Goal: Task Accomplishment & Management: Use online tool/utility

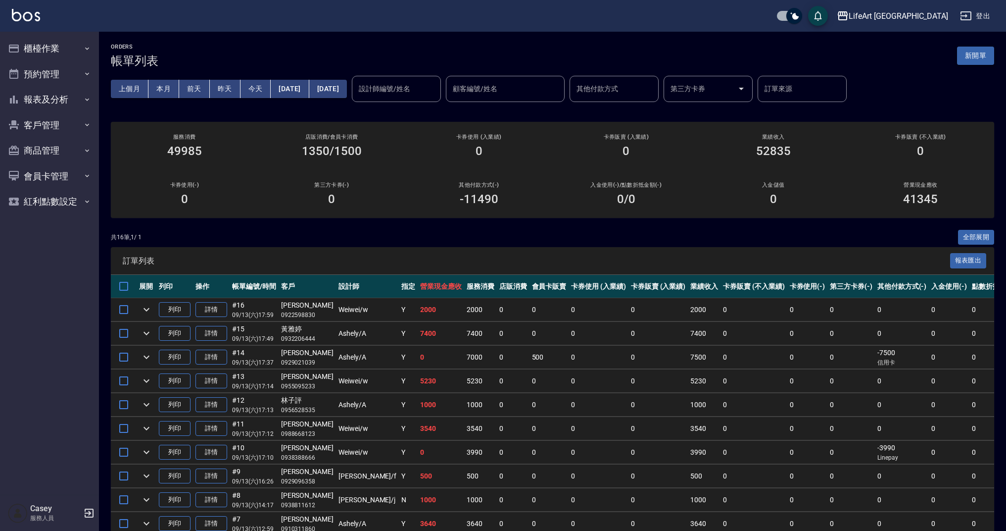
click at [974, 61] on button "新開單" at bounding box center [975, 56] width 37 height 18
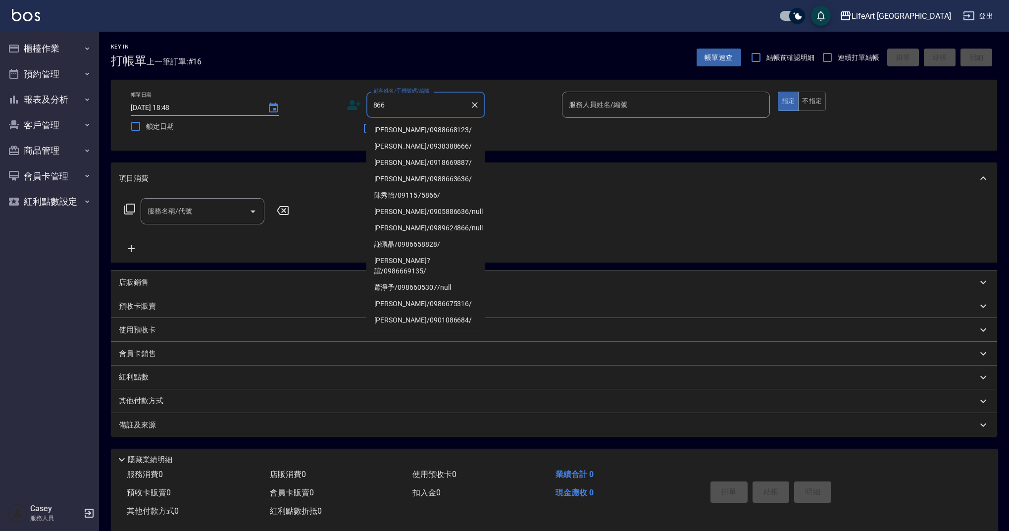
click at [372, 103] on input "866" at bounding box center [418, 104] width 95 height 17
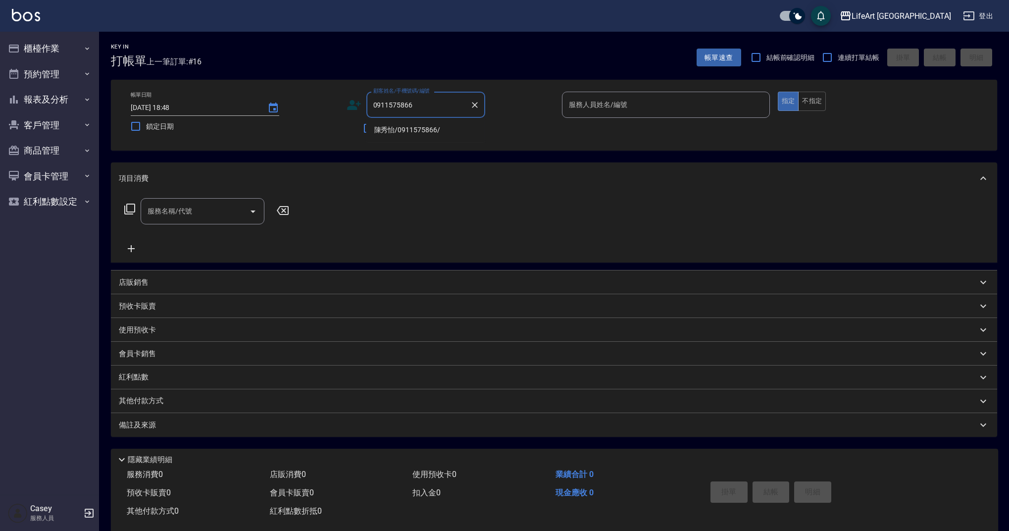
click at [420, 130] on li "陳秀怡/0911575866/" at bounding box center [425, 130] width 119 height 16
type input "陳秀怡/0911575866/"
click at [420, 130] on div "不留客資" at bounding box center [415, 128] width 139 height 21
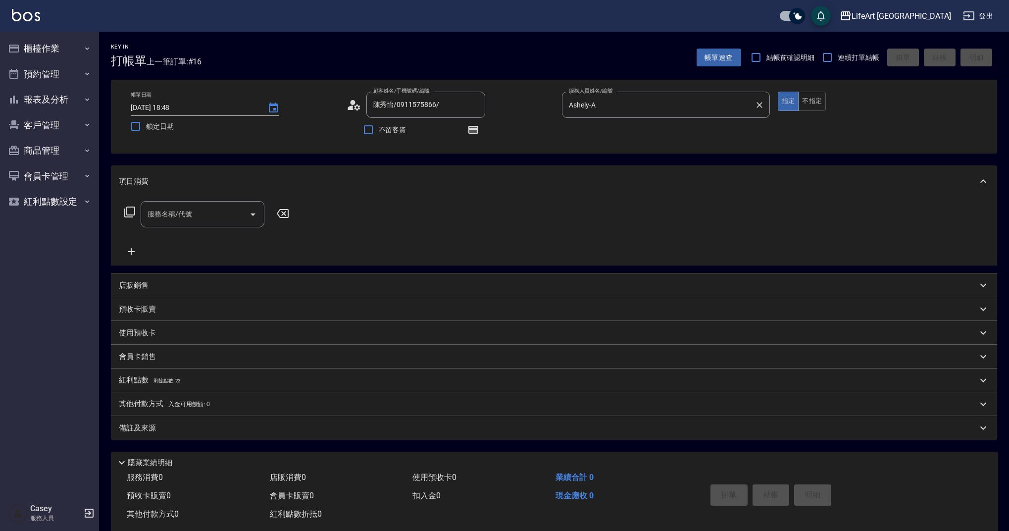
type input "Ashely-A"
click at [473, 126] on icon "button" at bounding box center [473, 130] width 10 height 8
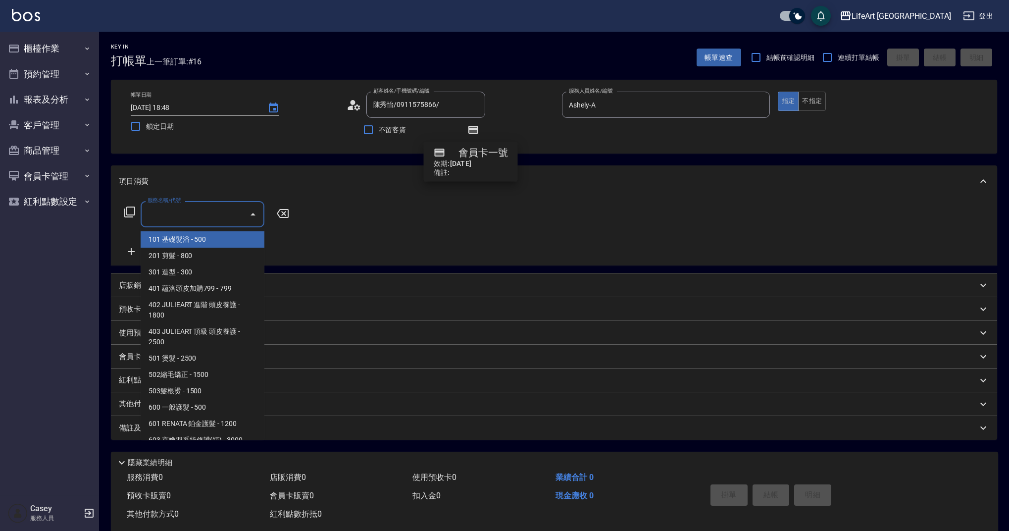
click at [208, 219] on input "服務名稱/代號" at bounding box center [195, 213] width 100 height 17
click at [197, 254] on span "201 剪髮 - 800" at bounding box center [203, 255] width 124 height 16
type input "201 剪髮(201)"
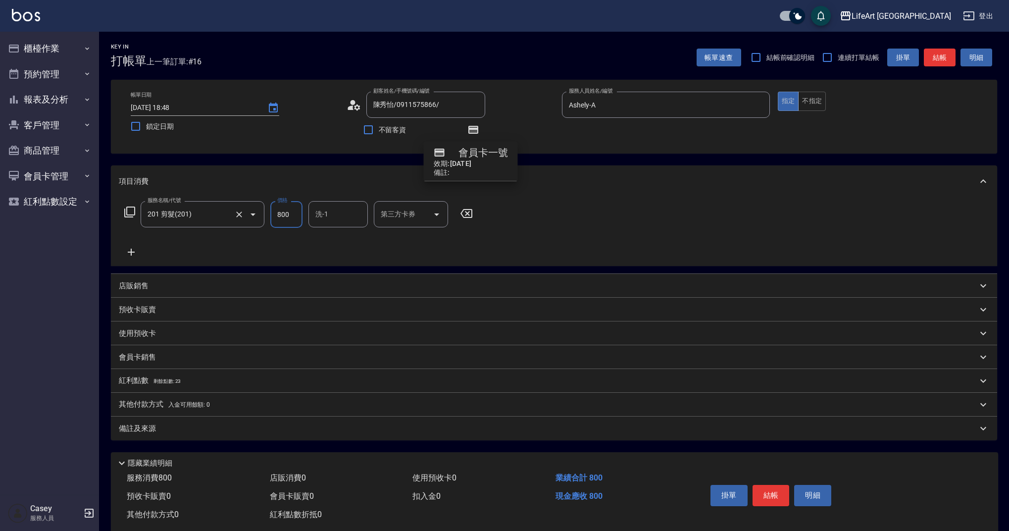
drag, startPoint x: 295, startPoint y: 214, endPoint x: 260, endPoint y: 211, distance: 34.8
click at [260, 211] on div "服務名稱/代號 201 剪髮(201) 服務名稱/代號 價格 800 價格 洗-1 洗-1 第三方卡券 第三方卡券" at bounding box center [299, 214] width 360 height 27
type input "945"
click at [358, 222] on input "洗-1" at bounding box center [338, 213] width 50 height 17
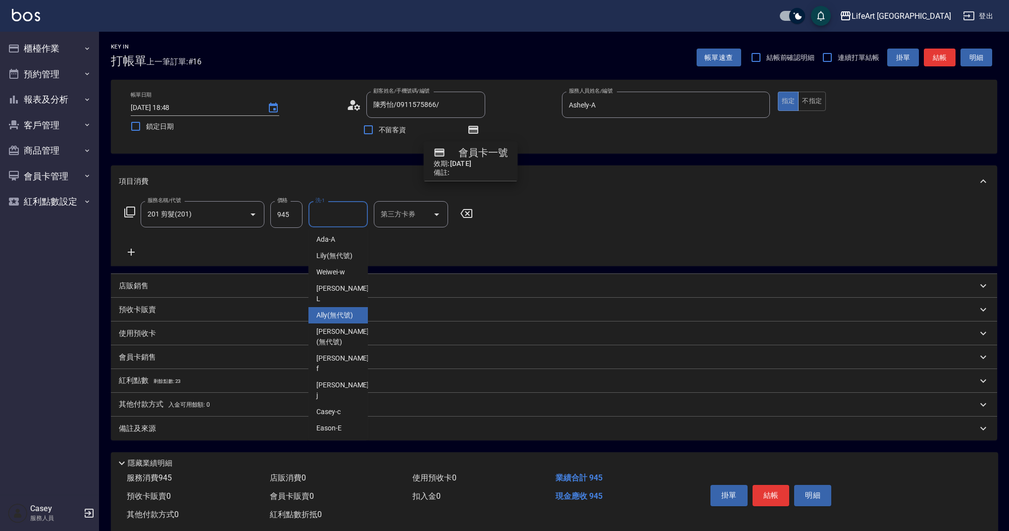
click at [352, 310] on span "Ally (無代號)" at bounding box center [334, 315] width 37 height 10
type input "Ally(無代號)"
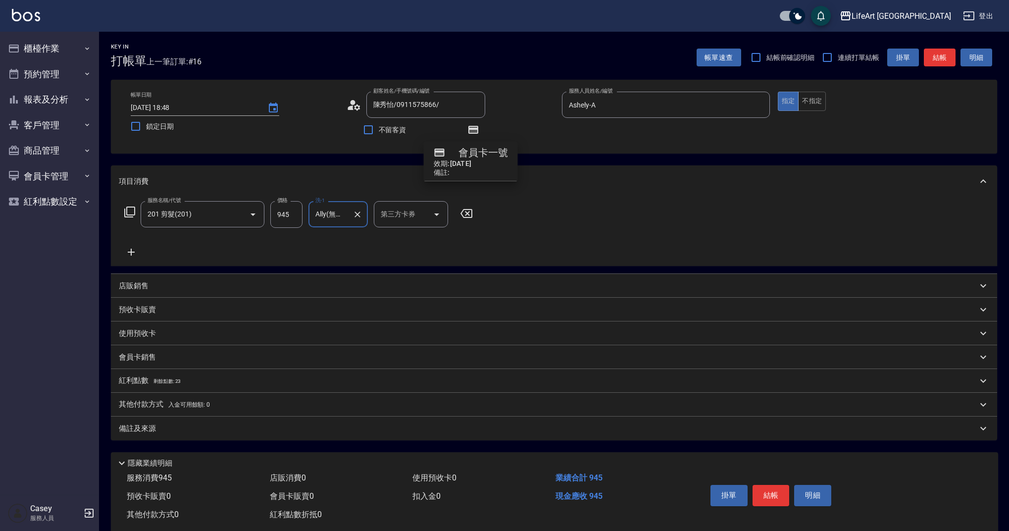
click at [177, 387] on div "紅利點數 剩餘點數: 23" at bounding box center [554, 381] width 886 height 24
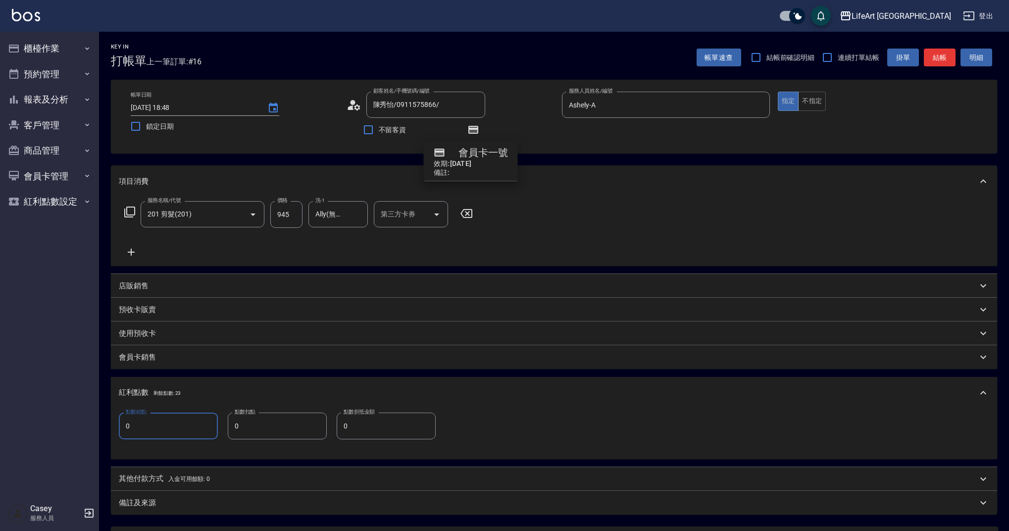
drag, startPoint x: 153, startPoint y: 422, endPoint x: 116, endPoint y: 426, distance: 36.8
click at [116, 426] on div "點數給點 0 點數給點 點數扣點 0 點數扣點 點數折抵金額 0 點數折抵金額" at bounding box center [554, 433] width 886 height 50
type input "1"
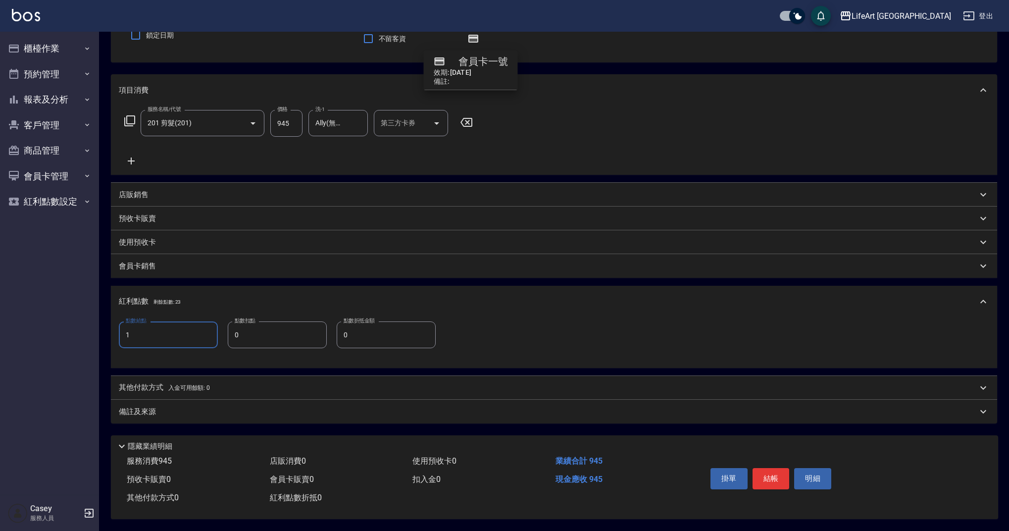
click at [242, 406] on div "備註及來源" at bounding box center [548, 411] width 858 height 10
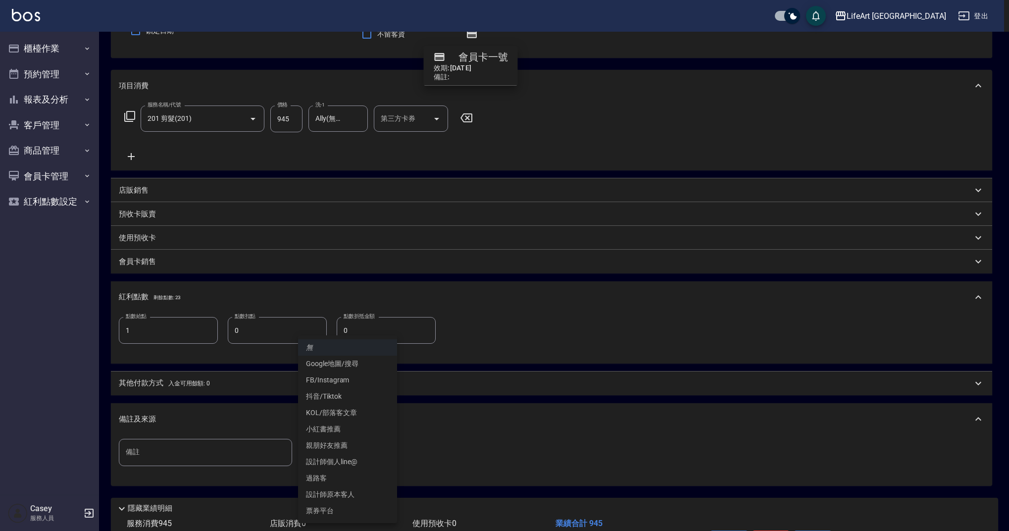
click at [334, 456] on body "LifeArt 蘆洲 登出 櫃檯作業 打帳單 帳單列表 現金收支登錄 高階收支登錄 材料自購登錄 每日結帳 排班表 現場電腦打卡 預約管理 預約管理 單日預約…" at bounding box center [504, 248] width 1009 height 689
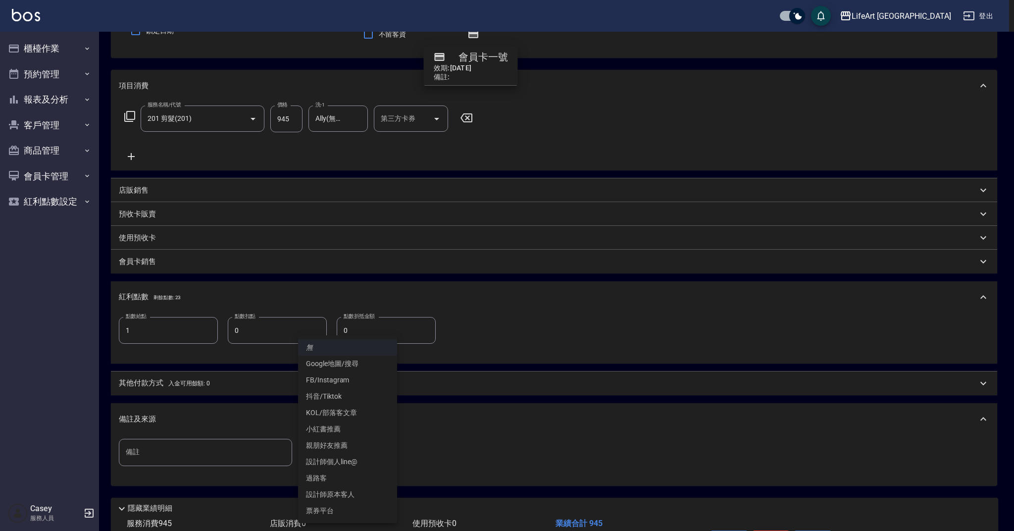
drag, startPoint x: 346, startPoint y: 489, endPoint x: 344, endPoint y: 484, distance: 6.0
click at [347, 489] on li "設計師原本客人" at bounding box center [347, 494] width 99 height 16
type input "設計師原本客人"
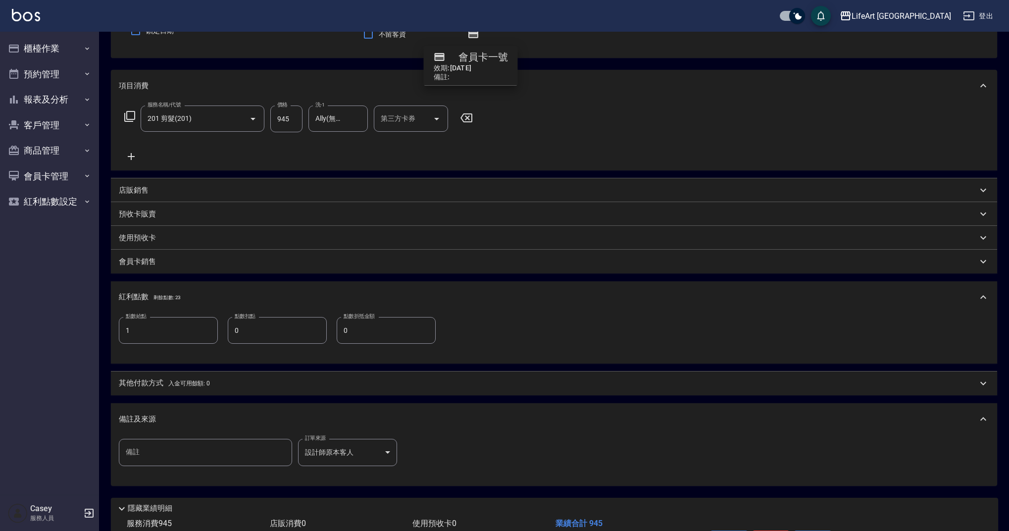
click at [865, 388] on div "其他付款方式 入金可用餘額: 0" at bounding box center [548, 383] width 858 height 11
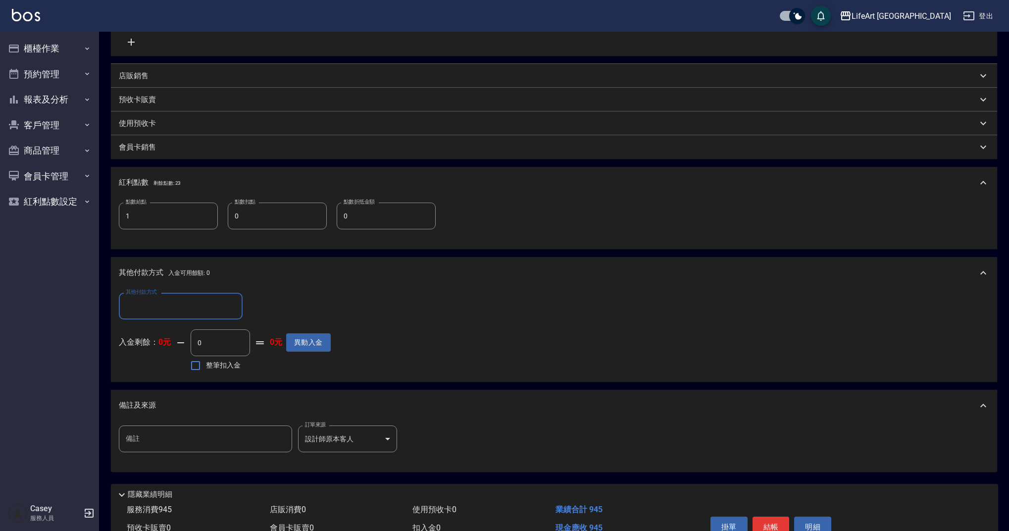
scroll to position [263, 0]
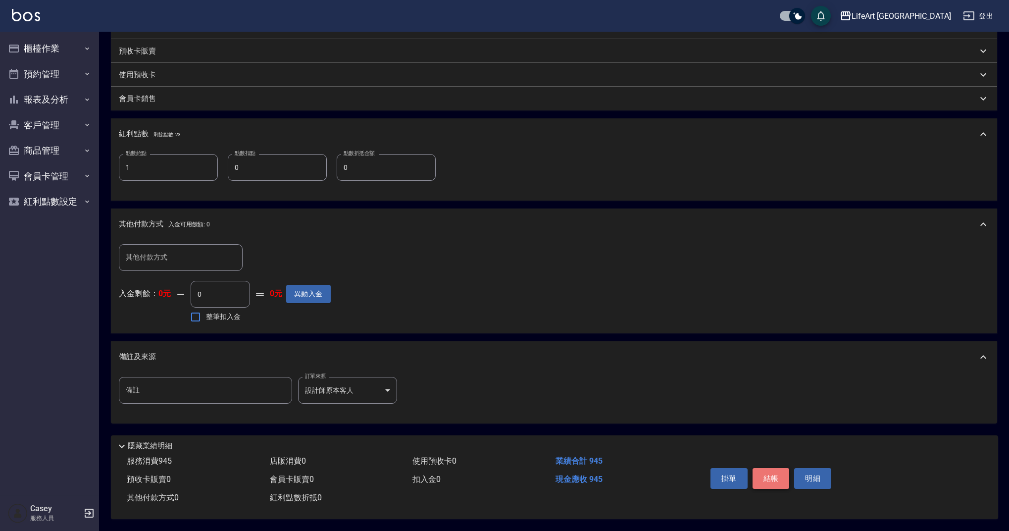
click at [770, 469] on button "結帳" at bounding box center [770, 478] width 37 height 21
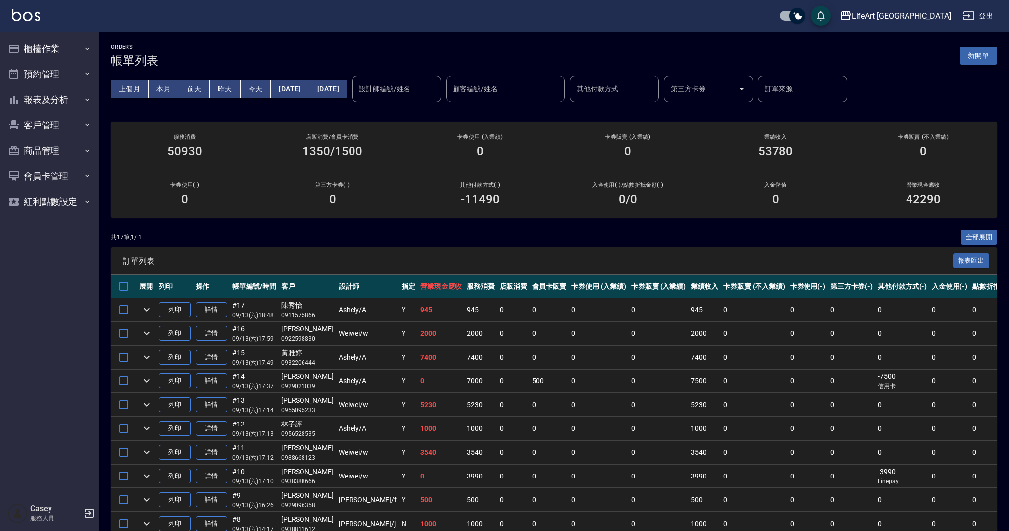
click at [987, 53] on button "新開單" at bounding box center [978, 56] width 37 height 18
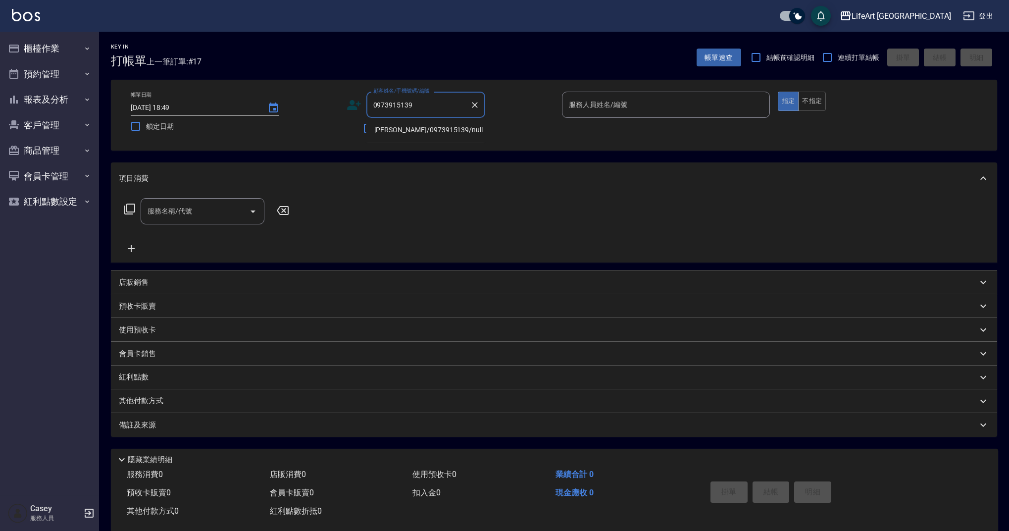
click at [424, 133] on li "[PERSON_NAME]/0973915139/null" at bounding box center [425, 130] width 119 height 16
type input "[PERSON_NAME]/0973915139/null"
click at [631, 102] on input "服務人員姓名/編號" at bounding box center [665, 104] width 199 height 17
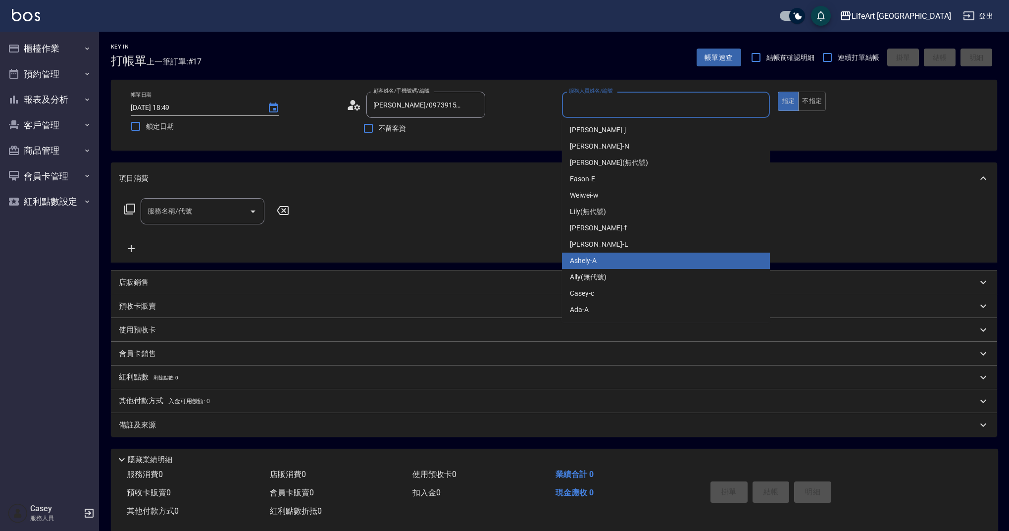
click at [599, 258] on div "Ashely -A" at bounding box center [666, 260] width 208 height 16
type input "Ashely-A"
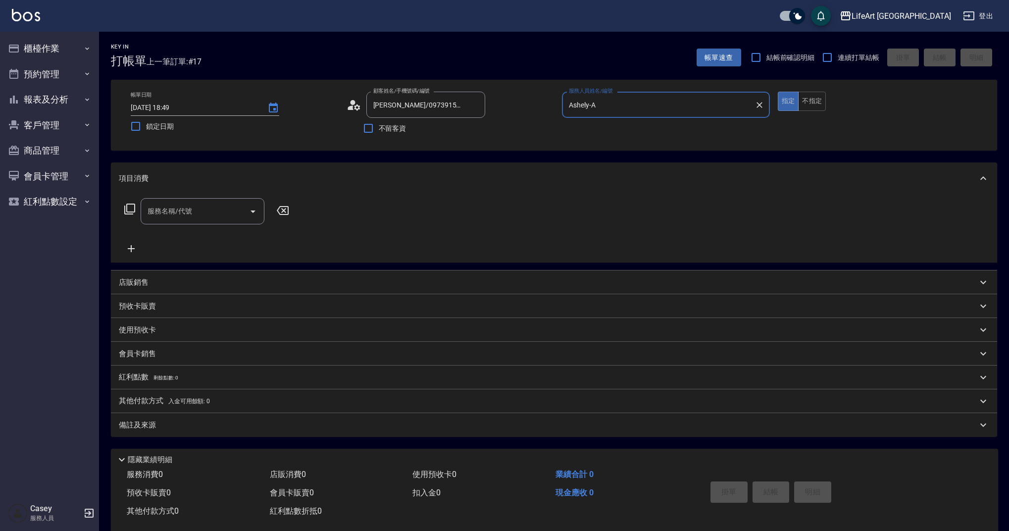
click at [219, 212] on input "服務名稱/代號" at bounding box center [195, 210] width 100 height 17
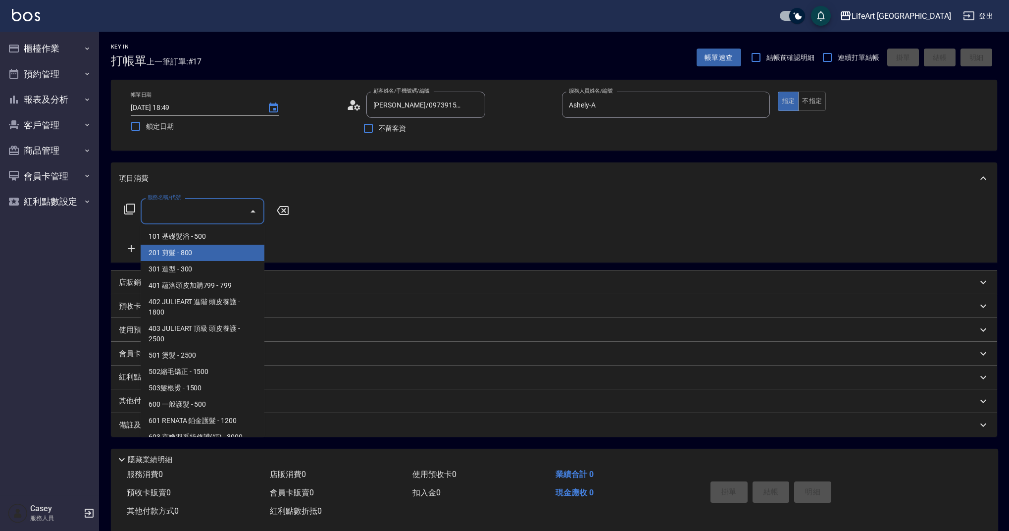
click at [223, 248] on span "201 剪髮 - 800" at bounding box center [203, 253] width 124 height 16
type input "201 剪髮(201)"
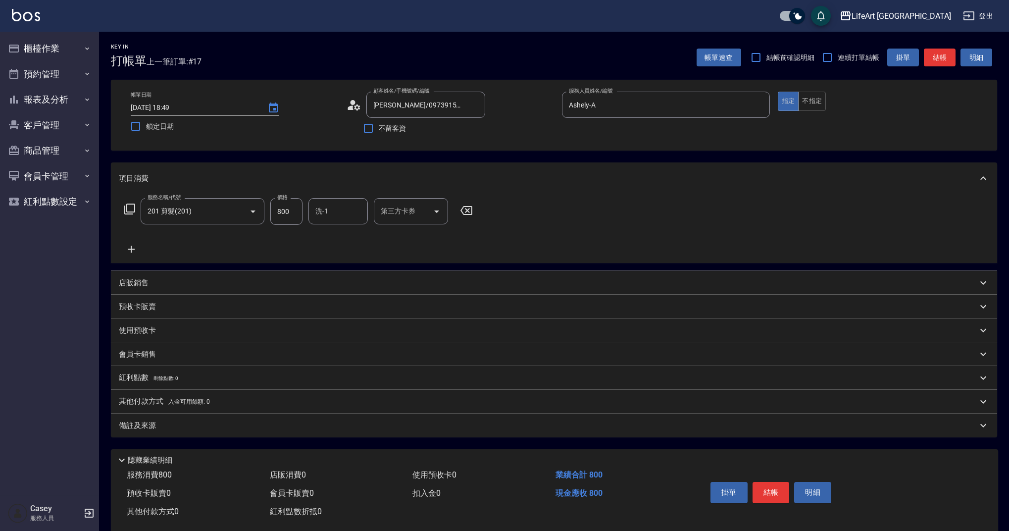
click at [131, 247] on icon at bounding box center [131, 249] width 7 height 7
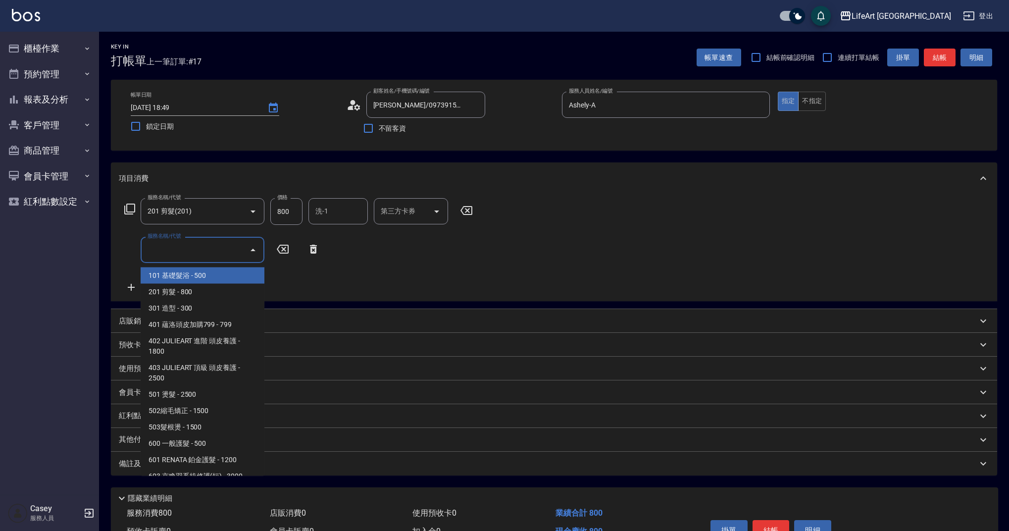
click at [186, 252] on input "服務名稱/代號" at bounding box center [195, 249] width 100 height 17
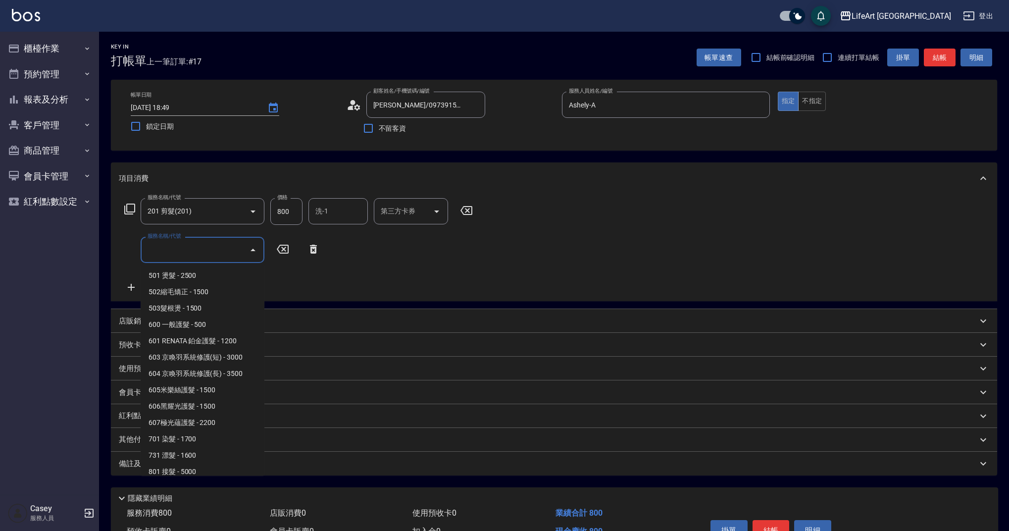
scroll to position [127, 0]
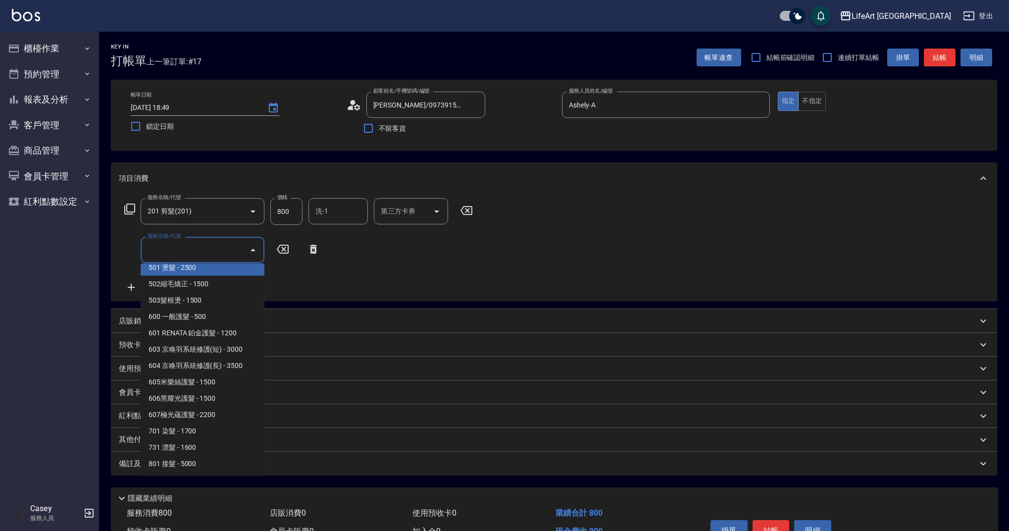
click at [211, 267] on span "501 燙髮 - 2500" at bounding box center [203, 267] width 124 height 16
type input "501 燙髮(501)"
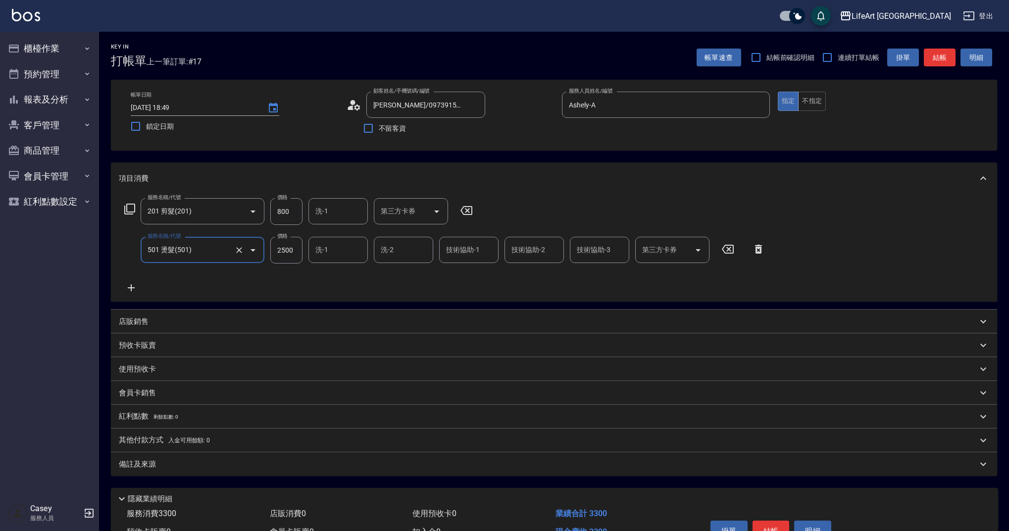
click at [133, 287] on icon at bounding box center [131, 287] width 7 height 7
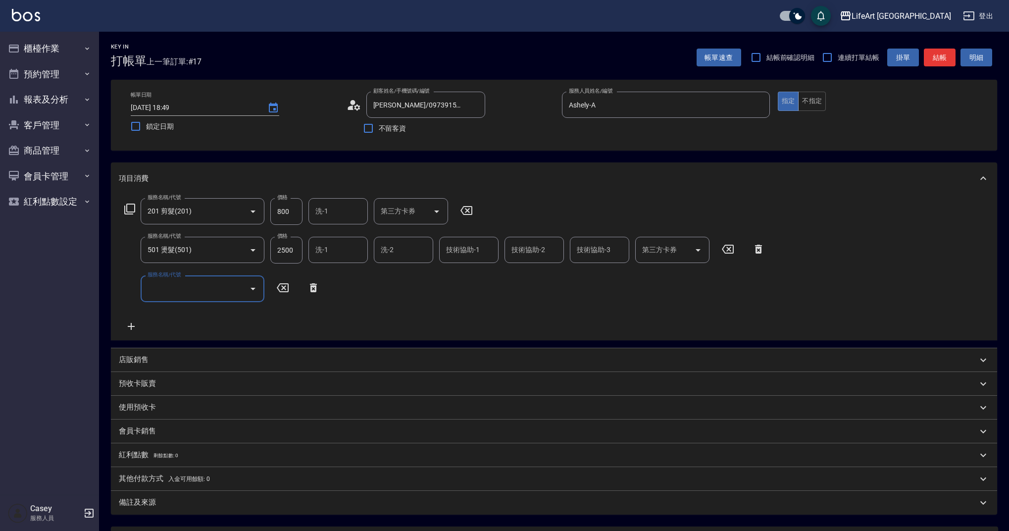
click at [207, 284] on input "服務名稱/代號" at bounding box center [195, 288] width 100 height 17
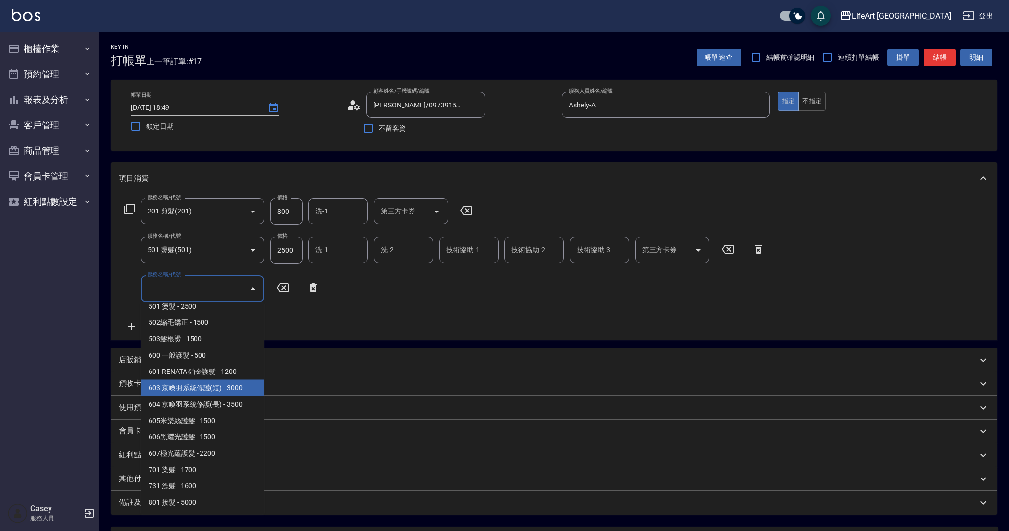
click at [203, 388] on span "603 京喚羽系統修護(短) - 3000" at bounding box center [203, 388] width 124 height 16
type input "603 京喚羽系統修護(短)(603)"
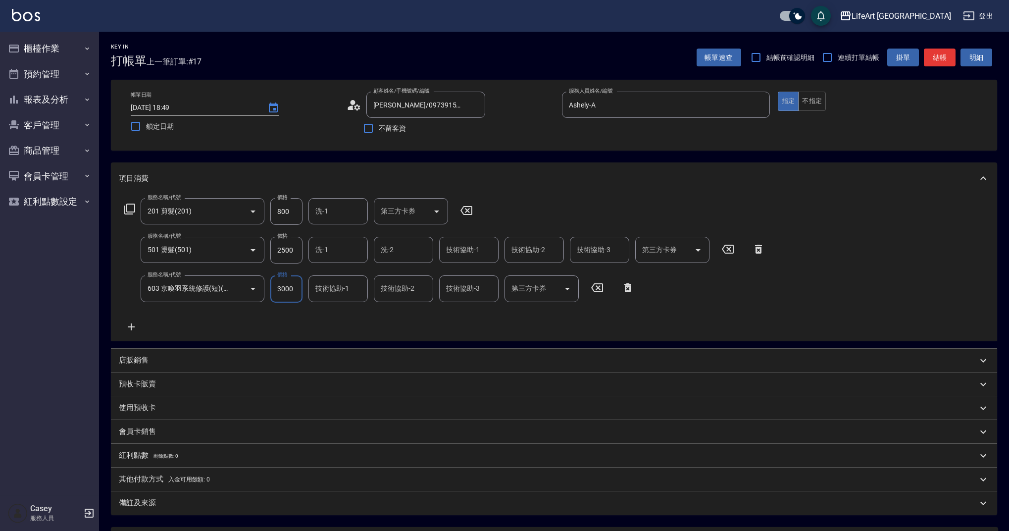
drag, startPoint x: 301, startPoint y: 250, endPoint x: 272, endPoint y: 252, distance: 28.8
click at [272, 252] on input "2500" at bounding box center [286, 250] width 32 height 27
drag, startPoint x: 272, startPoint y: 249, endPoint x: 315, endPoint y: 251, distance: 43.1
click at [315, 251] on div "服務名稱/代號 501 燙髮(501) 服務名稱/代號 價格 2500 價格 洗-1 洗-1 洗-2 洗-2 技術協助-1 技術協助-1 技術協助-2 技術協…" at bounding box center [445, 250] width 652 height 27
type input "3500"
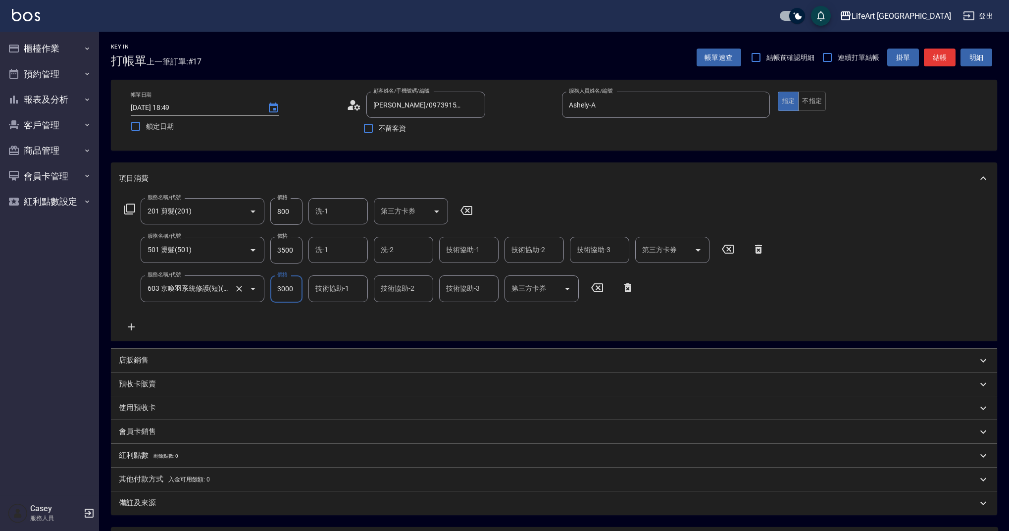
drag, startPoint x: 294, startPoint y: 288, endPoint x: 264, endPoint y: 288, distance: 30.2
click at [264, 288] on div "服務名稱/代號 603 京喚羽系統修護(短)(603) 服務名稱/代號 價格 3000 價格 技術協助-1 技術協助-1 技術協助-2 技術協助-2 技術協助…" at bounding box center [379, 288] width 521 height 27
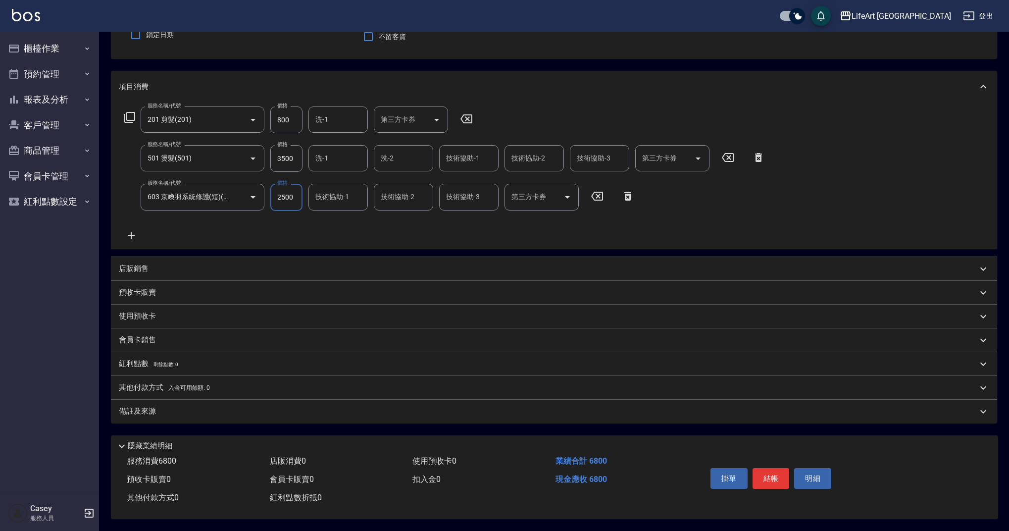
scroll to position [0, 0]
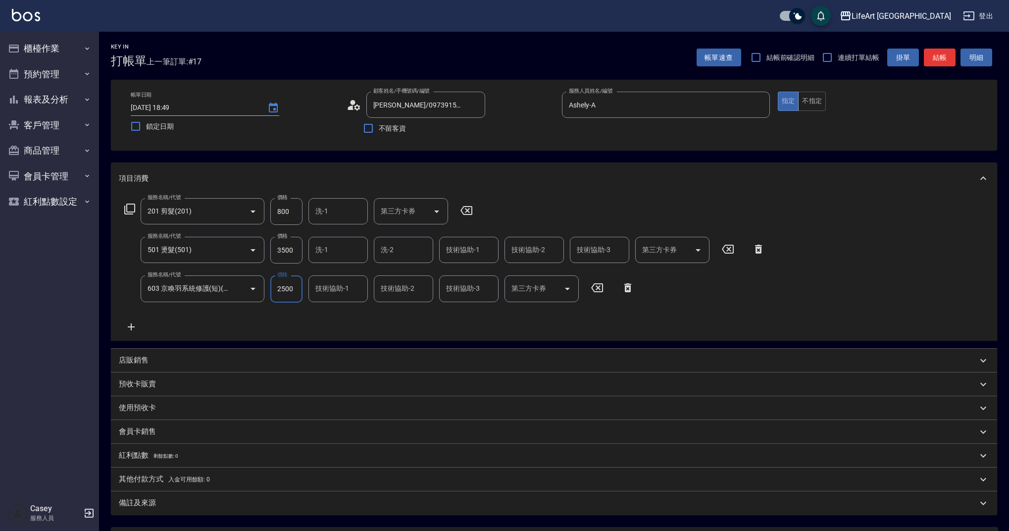
type input "2500"
click at [339, 257] on input "洗-1" at bounding box center [338, 249] width 50 height 17
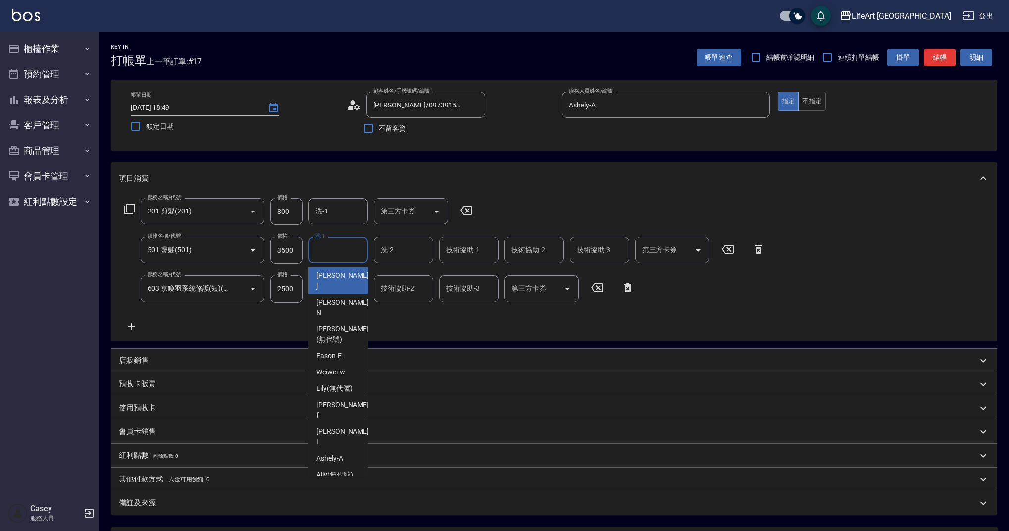
click at [335, 271] on span "[PERSON_NAME]" at bounding box center [343, 280] width 54 height 21
type input "[PERSON_NAME]"
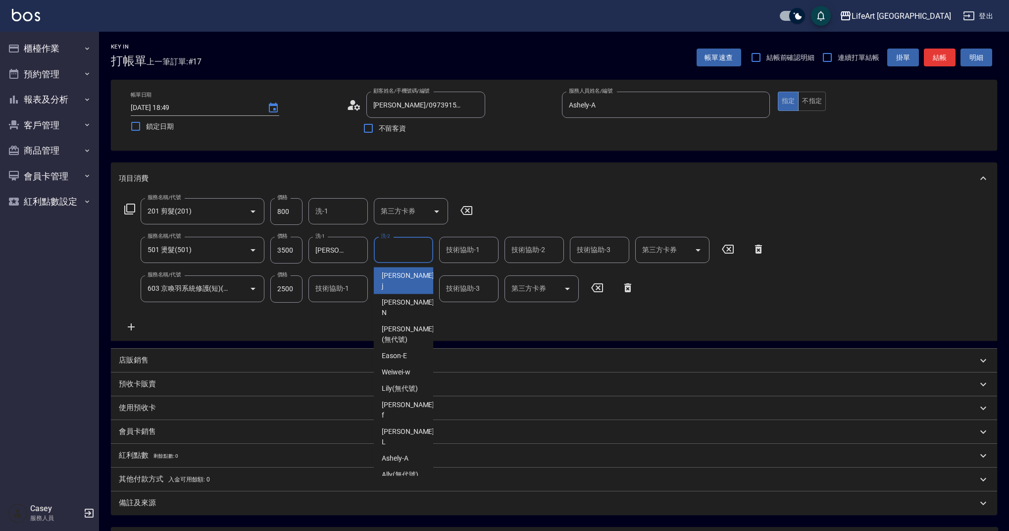
click at [421, 257] on input "洗-2" at bounding box center [403, 249] width 50 height 17
click at [332, 207] on input "洗-1" at bounding box center [338, 210] width 50 height 17
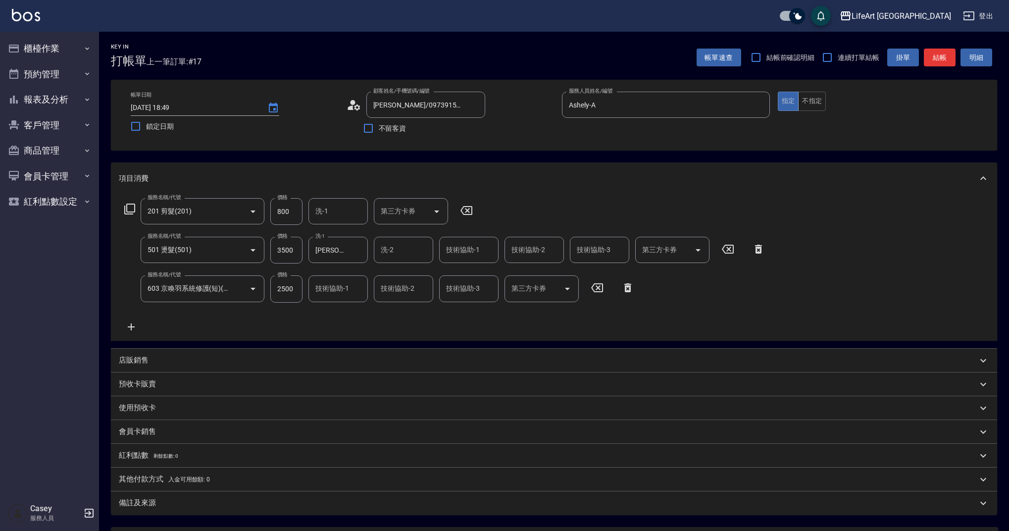
click at [414, 318] on div "服務名稱/代號 201 剪髮(201) 服務名稱/代號 價格 800 價格 洗-1 洗-1 第三方卡券 第三方卡券 服務名稱/代號 501 燙髮(501) 服…" at bounding box center [445, 265] width 652 height 134
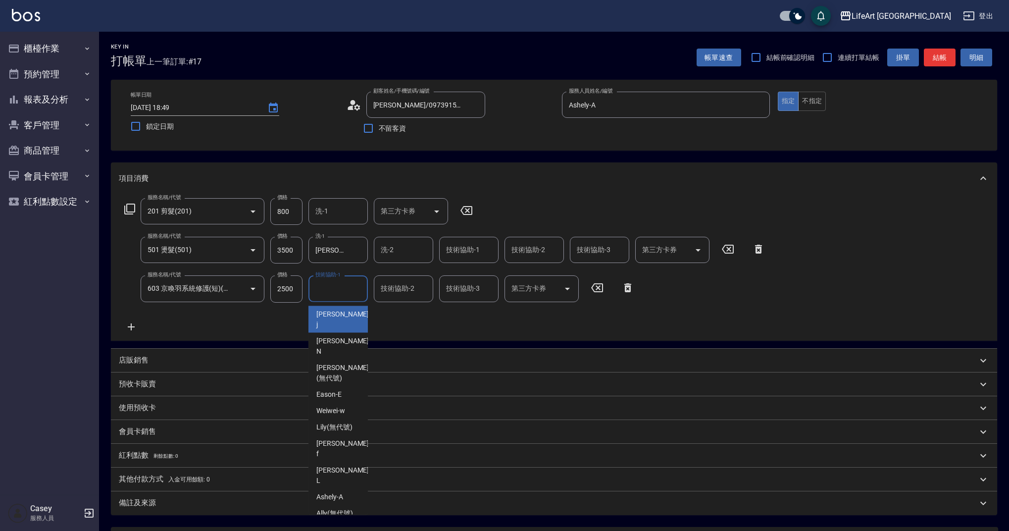
click at [337, 289] on input "技術協助-1" at bounding box center [338, 288] width 50 height 17
click at [335, 422] on span "Lily (無代號)" at bounding box center [334, 427] width 36 height 10
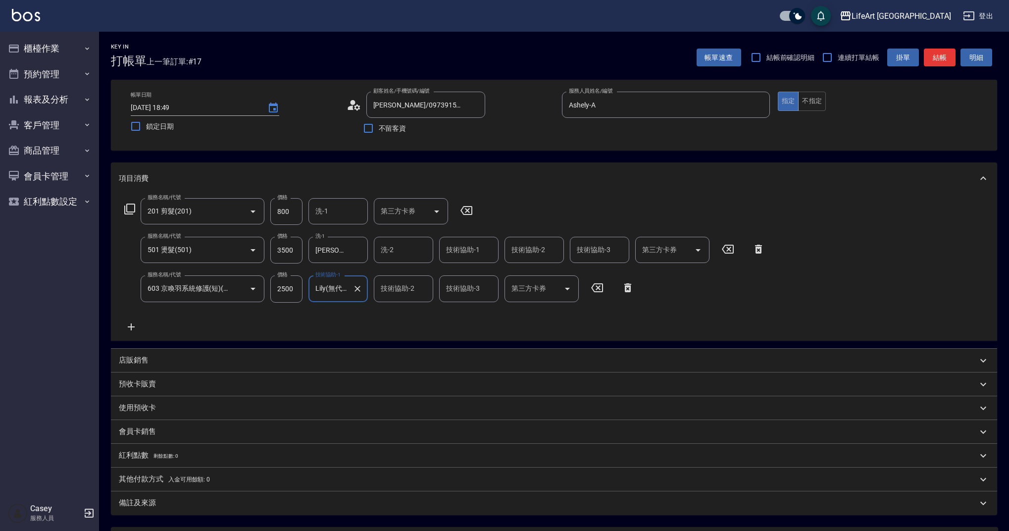
type input "Lily(無代號)"
click at [403, 254] on input "洗-2" at bounding box center [403, 249] width 50 height 17
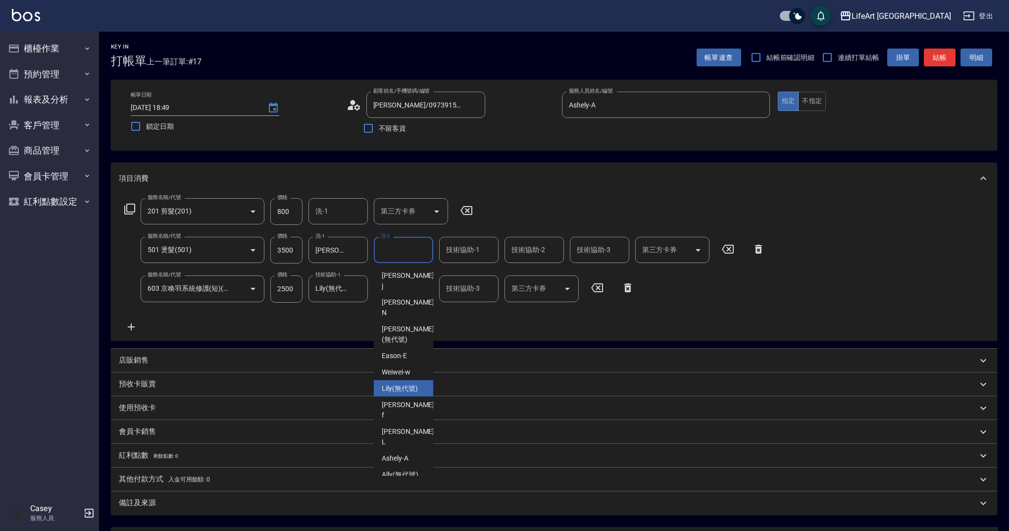
drag, startPoint x: 406, startPoint y: 361, endPoint x: 445, endPoint y: 312, distance: 62.7
click at [406, 383] on span "Lily (無代號)" at bounding box center [400, 388] width 36 height 10
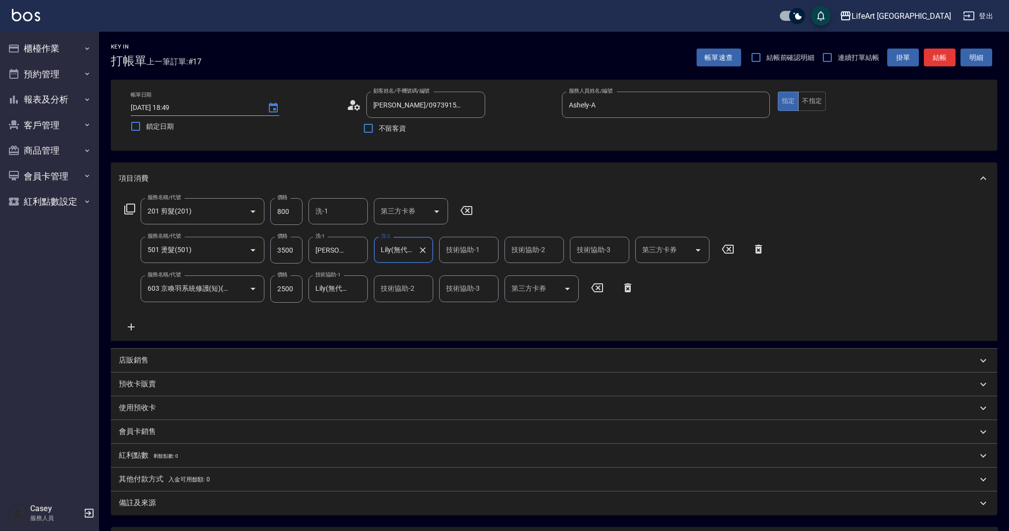
type input "Lily(無代號)"
click at [490, 256] on input "技術協助-1" at bounding box center [469, 249] width 50 height 17
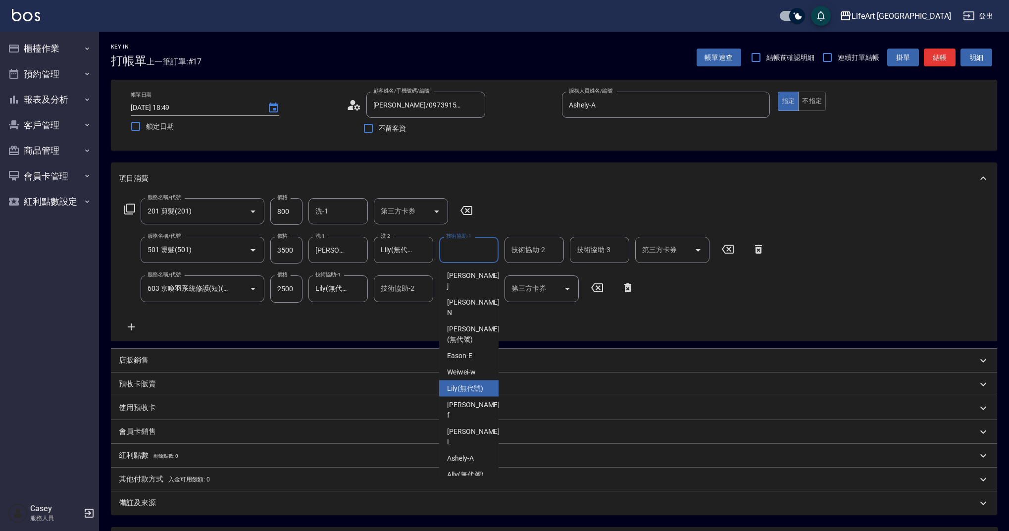
click at [477, 383] on span "Lily (無代號)" at bounding box center [465, 388] width 36 height 10
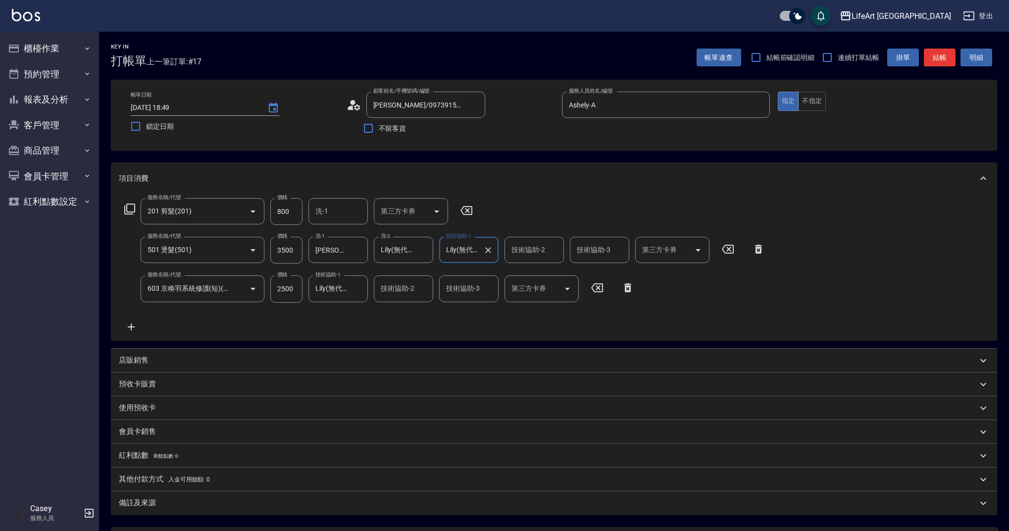
type input "Lily(無代號)"
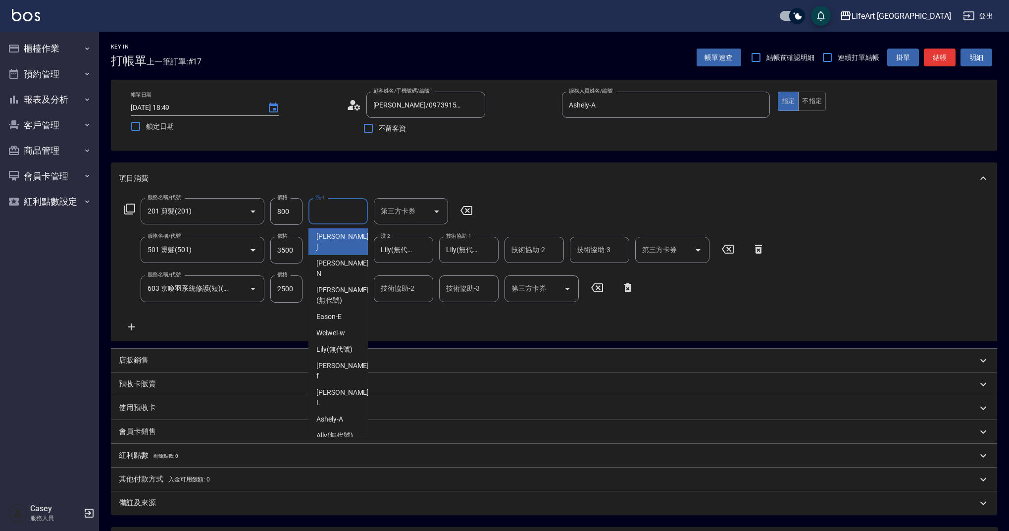
click at [347, 214] on input "洗-1" at bounding box center [338, 210] width 50 height 17
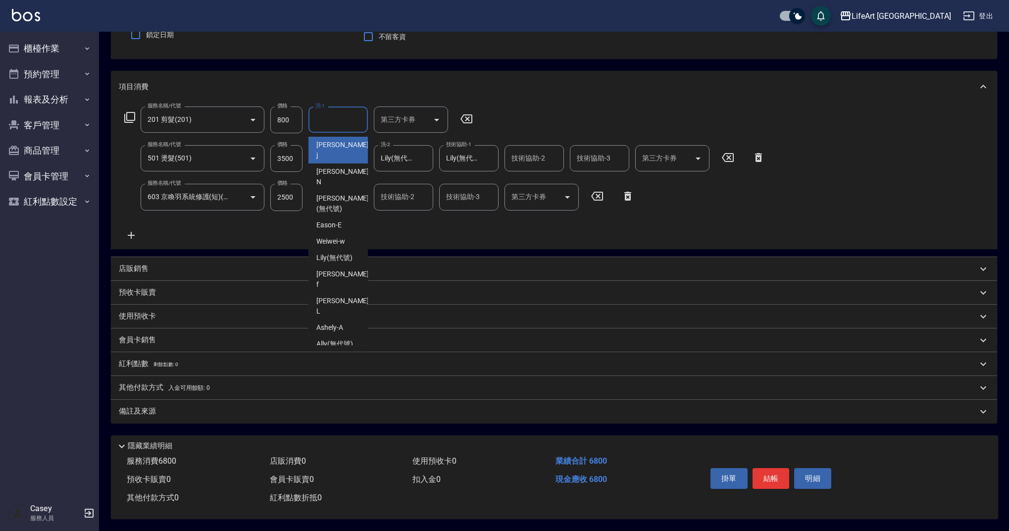
click at [160, 407] on div "備註及來源" at bounding box center [548, 411] width 858 height 10
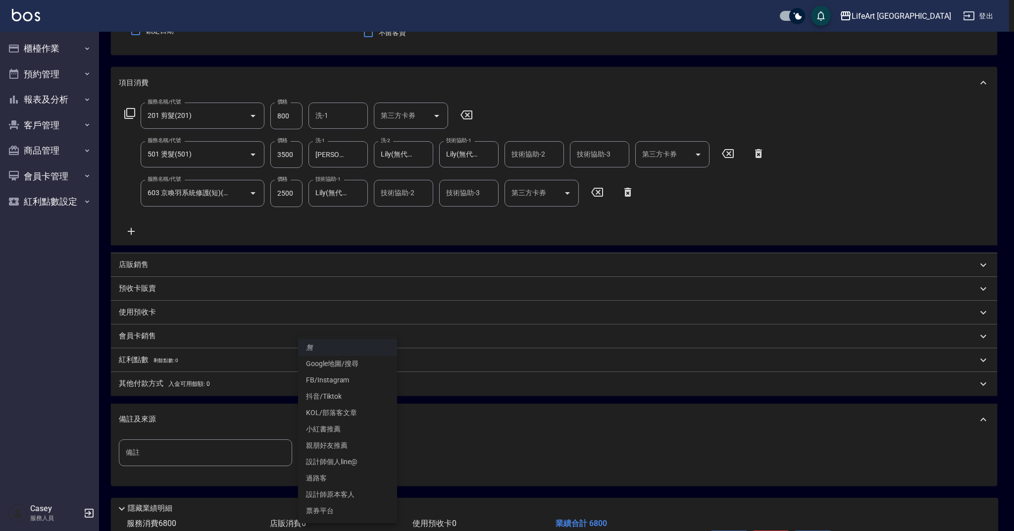
click at [343, 452] on body "LifeArt 蘆洲 登出 櫃檯作業 打帳單 帳單列表 現金收支登錄 高階收支登錄 材料自購登錄 每日結帳 排班表 現場電腦打卡 預約管理 預約管理 單日預約…" at bounding box center [507, 248] width 1014 height 689
click at [352, 494] on li "設計師原本客人" at bounding box center [347, 494] width 99 height 16
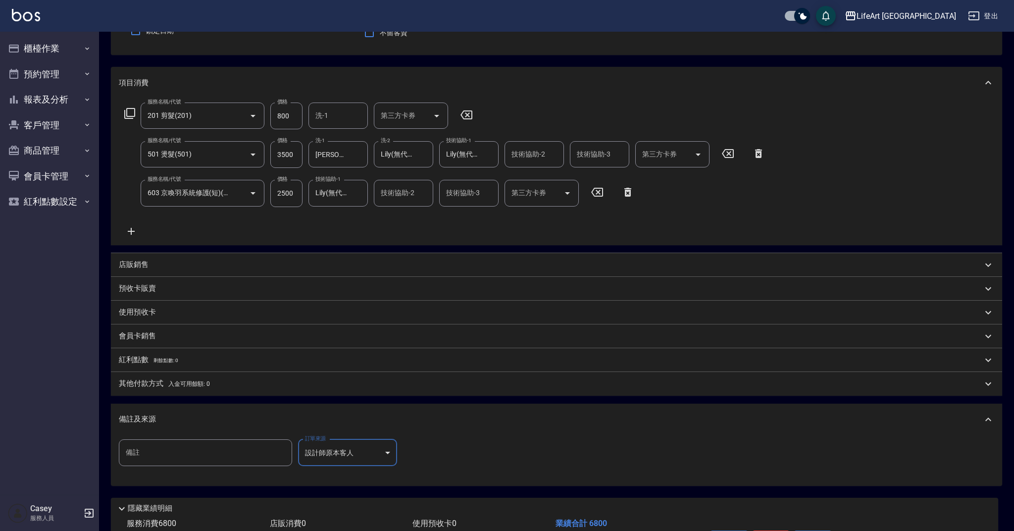
click at [332, 457] on body "LifeArt 蘆洲 登出 櫃檯作業 打帳單 帳單列表 現金收支登錄 高階收支登錄 材料自購登錄 每日結帳 排班表 現場電腦打卡 預約管理 預約管理 單日預約…" at bounding box center [507, 248] width 1014 height 689
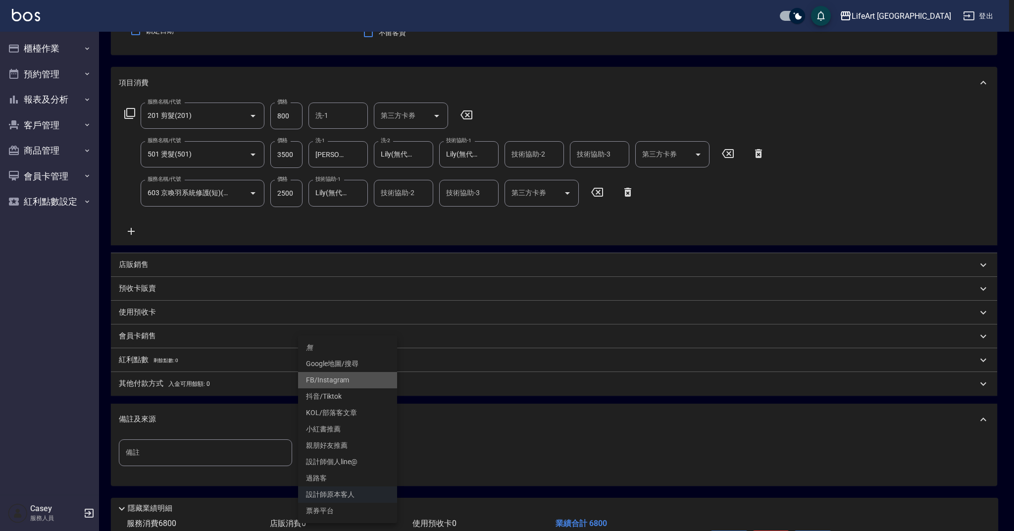
click at [342, 376] on li "FB/Instagram" at bounding box center [347, 380] width 99 height 16
type input "FB/Instagram"
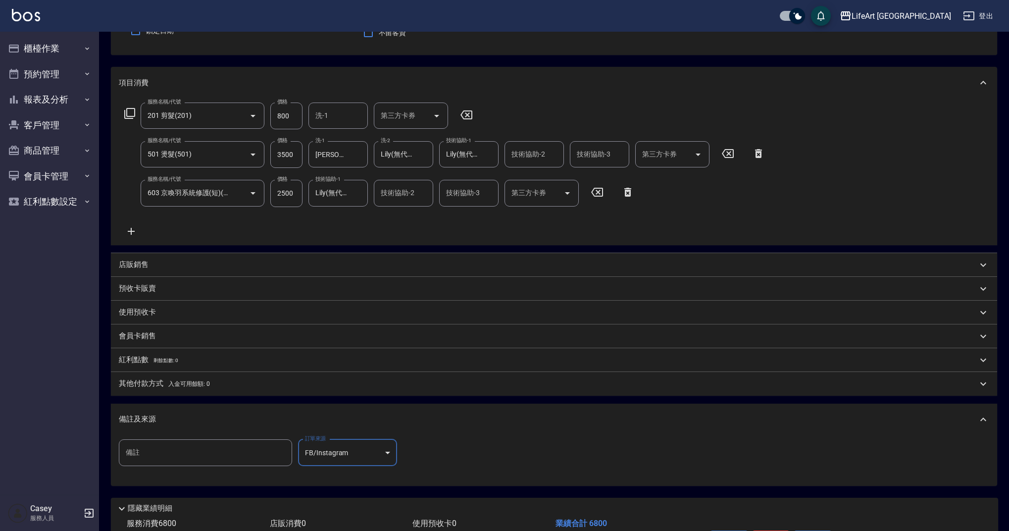
scroll to position [162, 0]
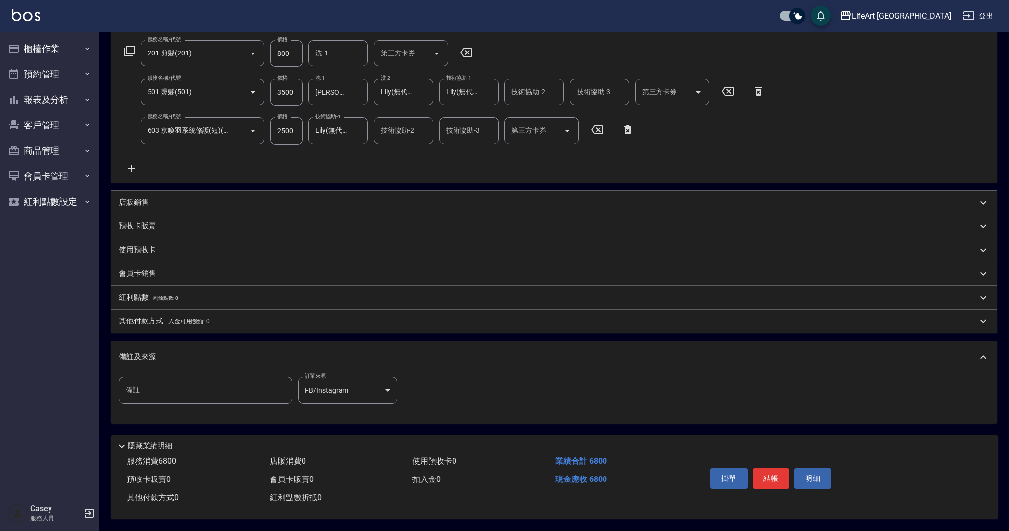
click at [193, 321] on p "其他付款方式 入金可用餘額: 0" at bounding box center [164, 321] width 91 height 11
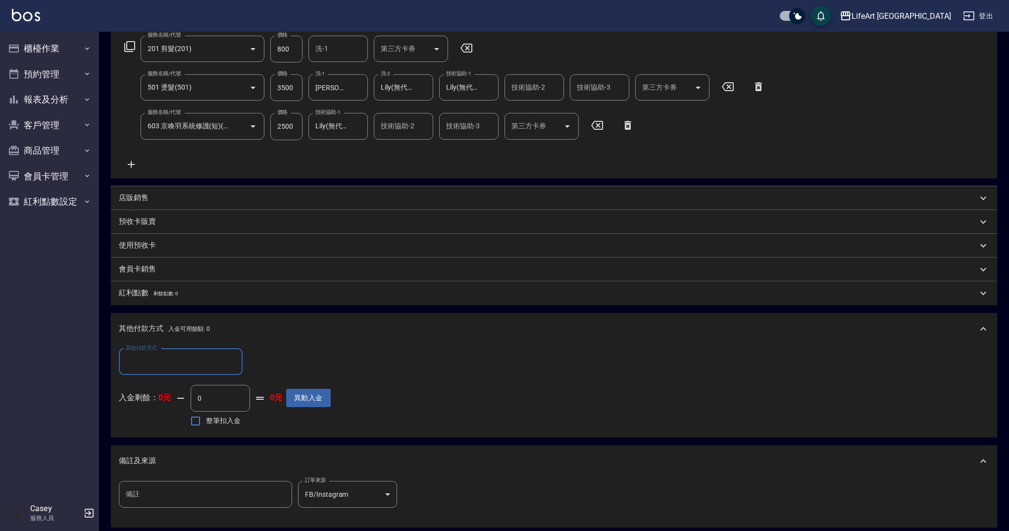
click at [217, 351] on div "其他付款方式" at bounding box center [181, 361] width 124 height 26
click at [155, 405] on span "Linepay" at bounding box center [181, 403] width 124 height 16
type input "Linepay"
drag, startPoint x: 262, startPoint y: 360, endPoint x: 246, endPoint y: 360, distance: 15.8
click at [246, 360] on div "其他付款方式 Linepay 其他付款方式 Linepay金額 0 Linepay金額" at bounding box center [225, 361] width 212 height 27
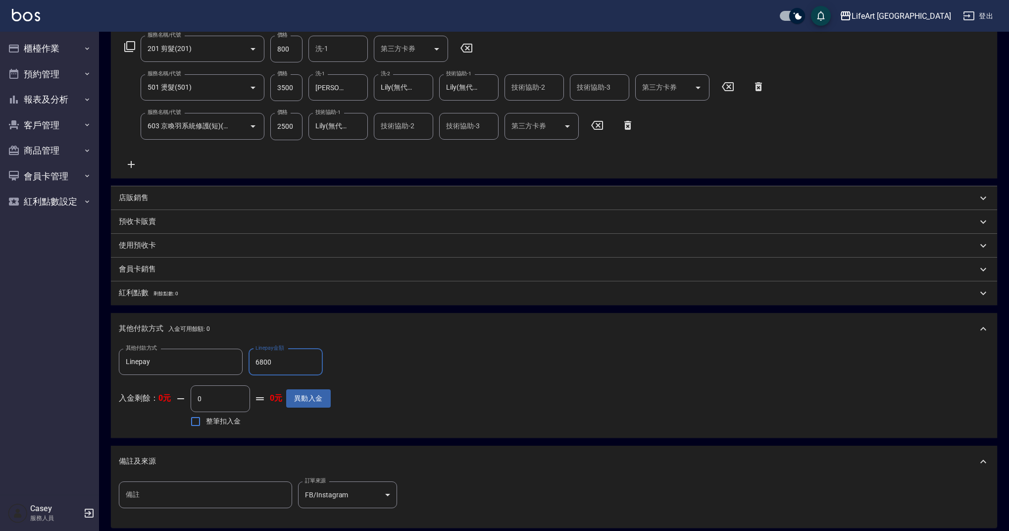
scroll to position [271, 0]
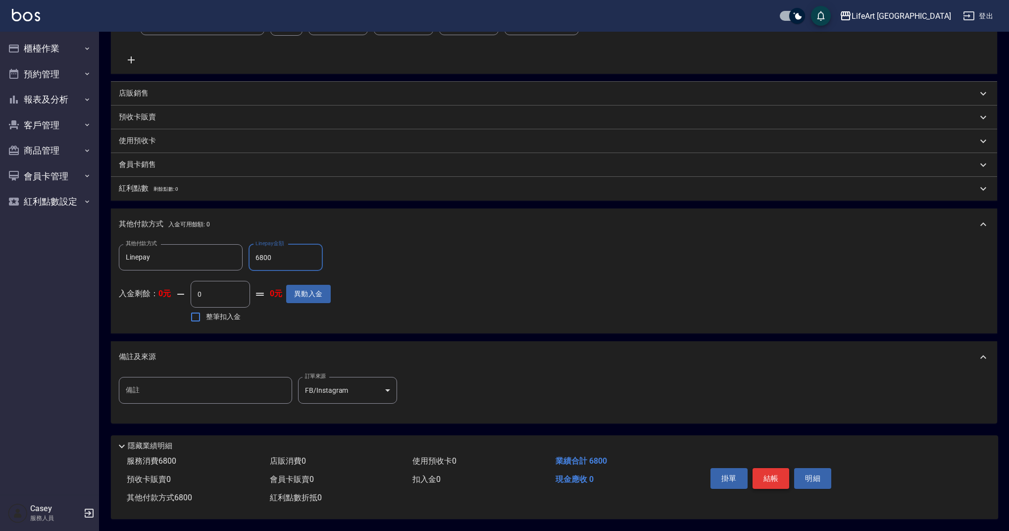
type input "6800"
click at [776, 473] on button "結帳" at bounding box center [770, 478] width 37 height 21
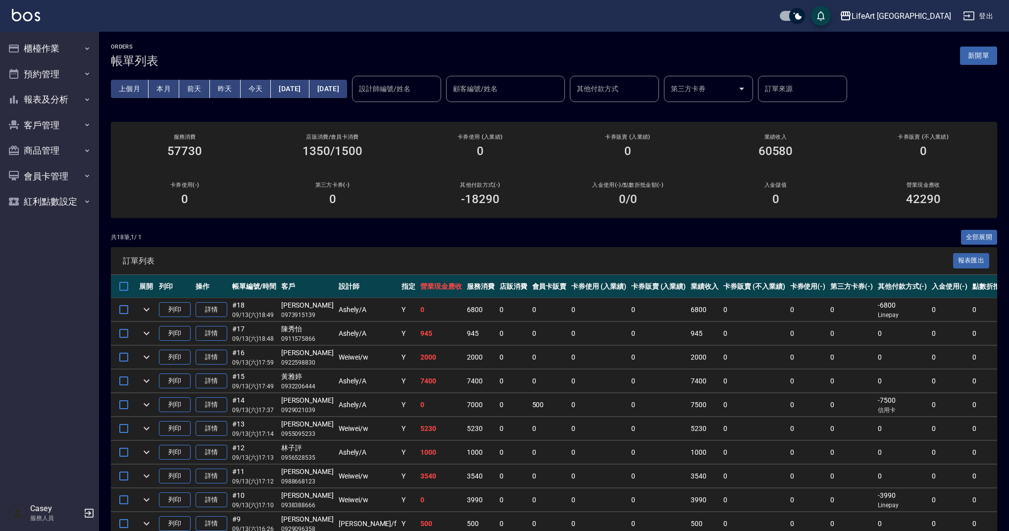
click at [210, 71] on div "上個月 本月 [DATE] [DATE] [DATE] [DATE] [DATE] 設計師編號/姓名 設計師編號/姓名 顧客編號/姓名 顧客編號/姓名 其他付…" at bounding box center [554, 89] width 886 height 42
click at [56, 53] on button "櫃檯作業" at bounding box center [49, 49] width 91 height 26
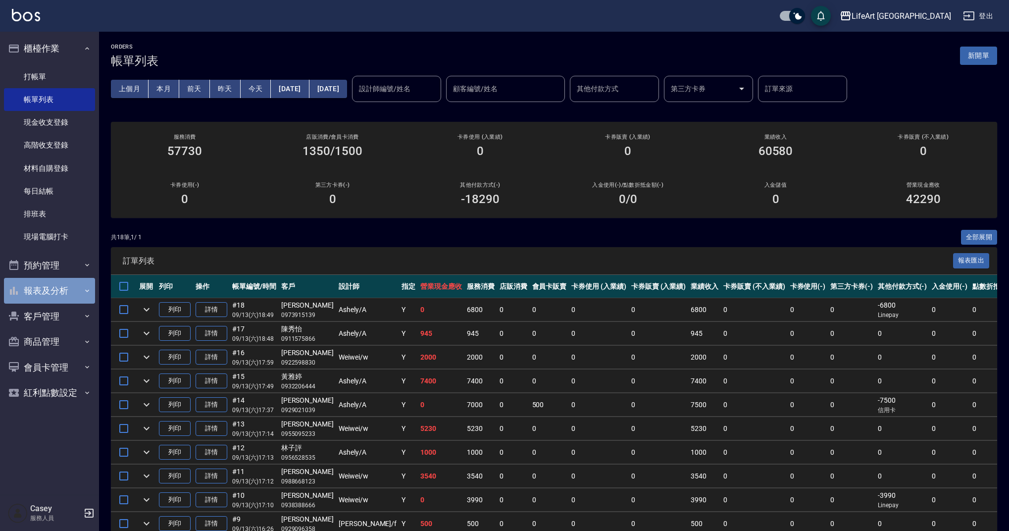
click at [60, 288] on button "報表及分析" at bounding box center [49, 291] width 91 height 26
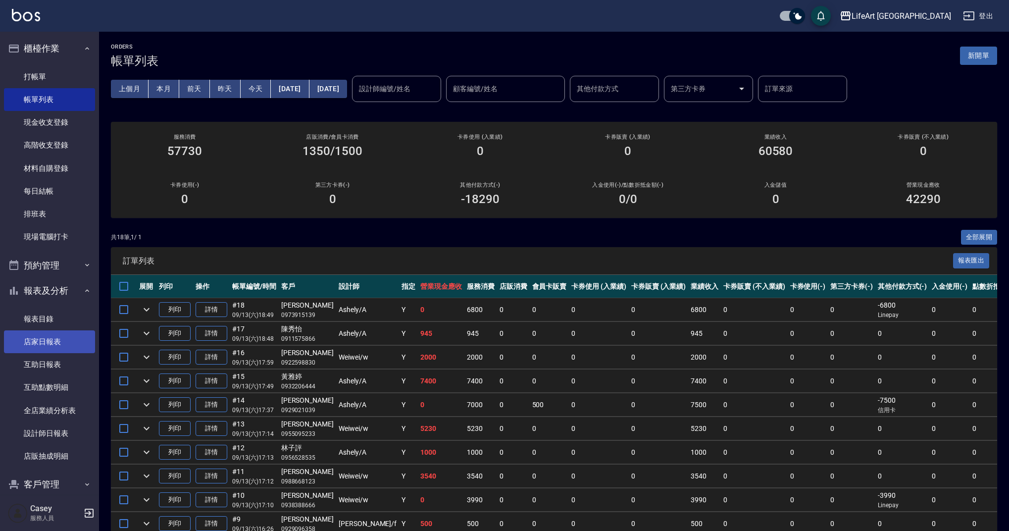
click at [64, 333] on link "店家日報表" at bounding box center [49, 341] width 91 height 23
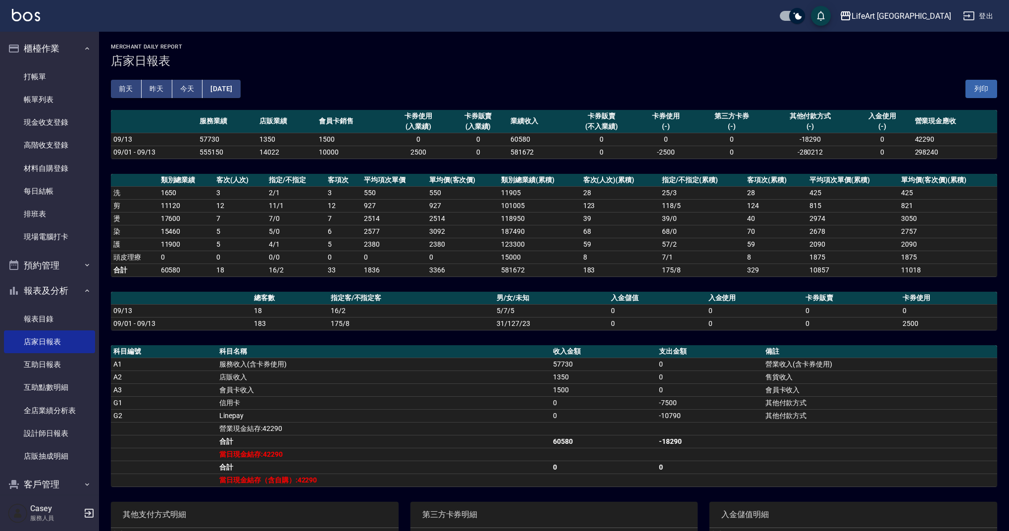
scroll to position [72, 0]
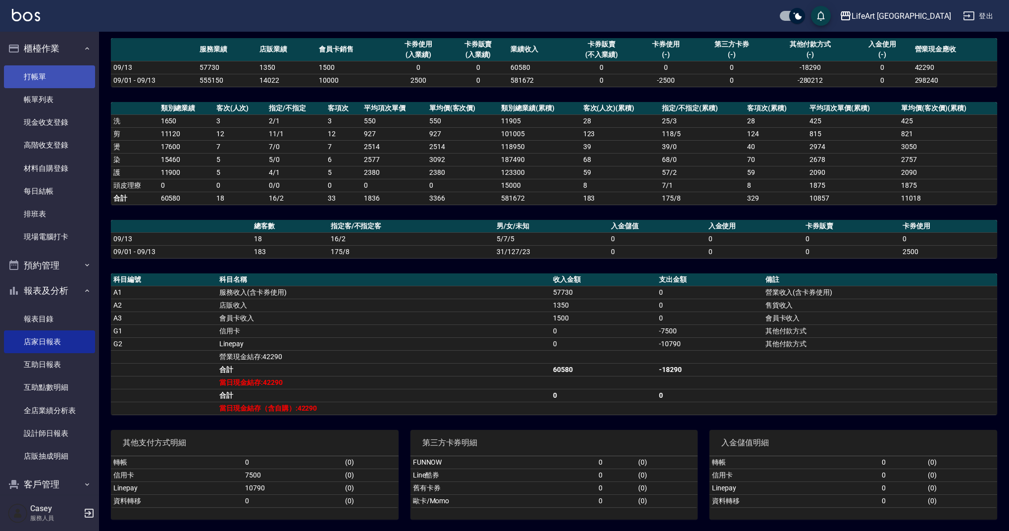
click at [67, 79] on link "打帳單" at bounding box center [49, 76] width 91 height 23
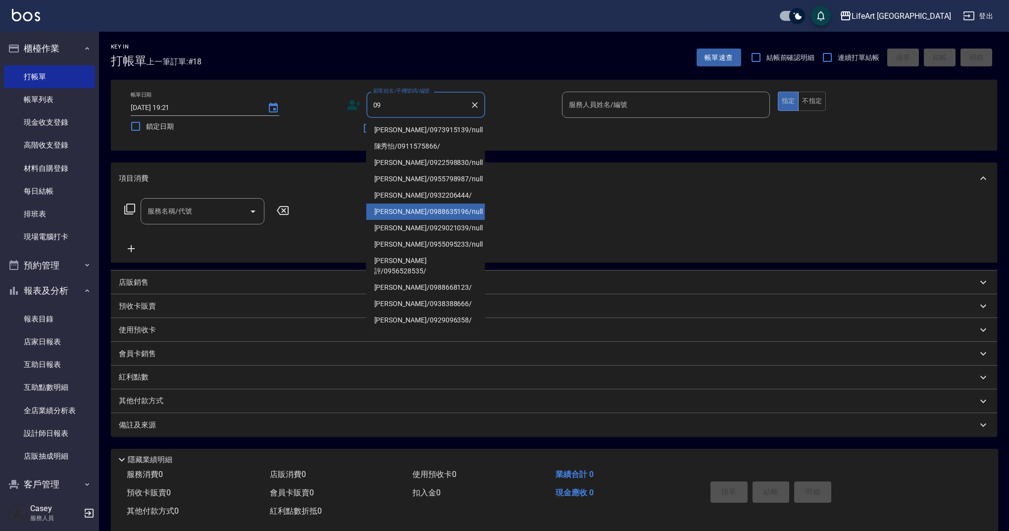
click at [435, 206] on li "[PERSON_NAME]/0988635196/null" at bounding box center [425, 211] width 119 height 16
type input "[PERSON_NAME]/0988635196/null"
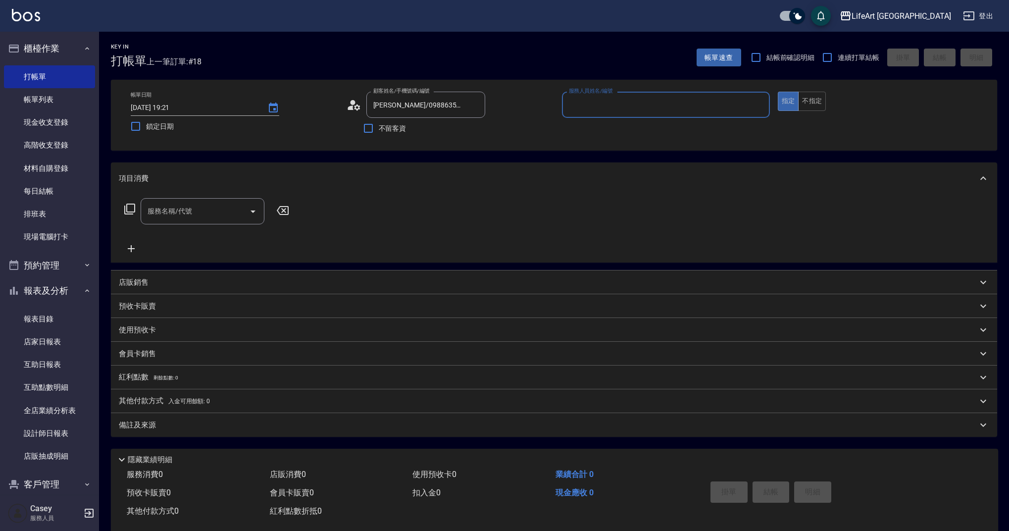
click at [677, 101] on input "服務人員姓名/編號" at bounding box center [665, 104] width 199 height 17
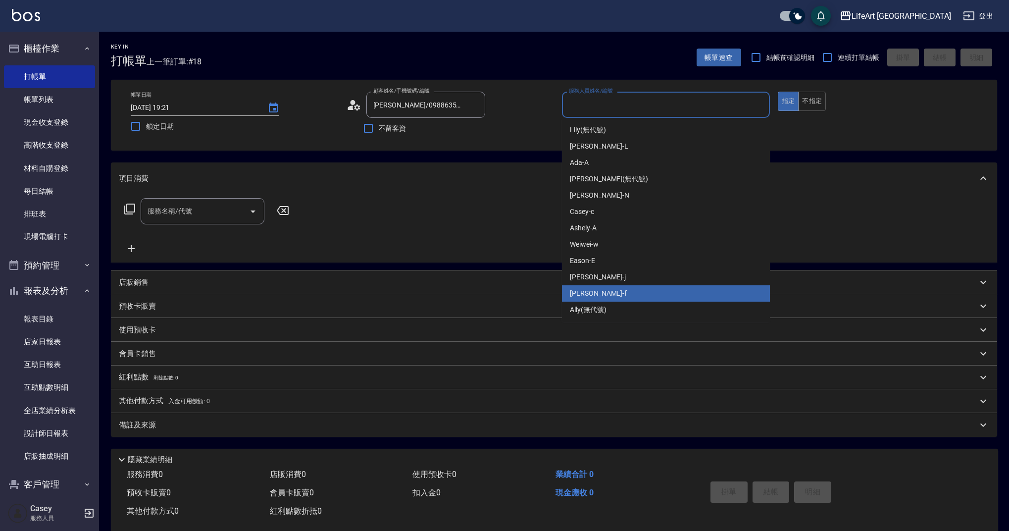
click at [609, 293] on div "Finney -f" at bounding box center [666, 293] width 208 height 16
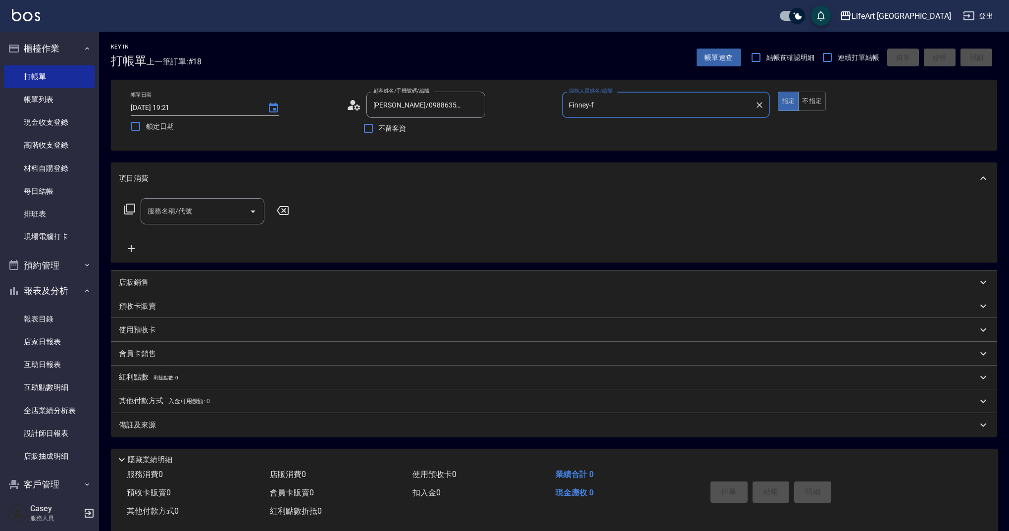
type input "Finney-f"
click at [246, 210] on button "Open" at bounding box center [253, 211] width 16 height 16
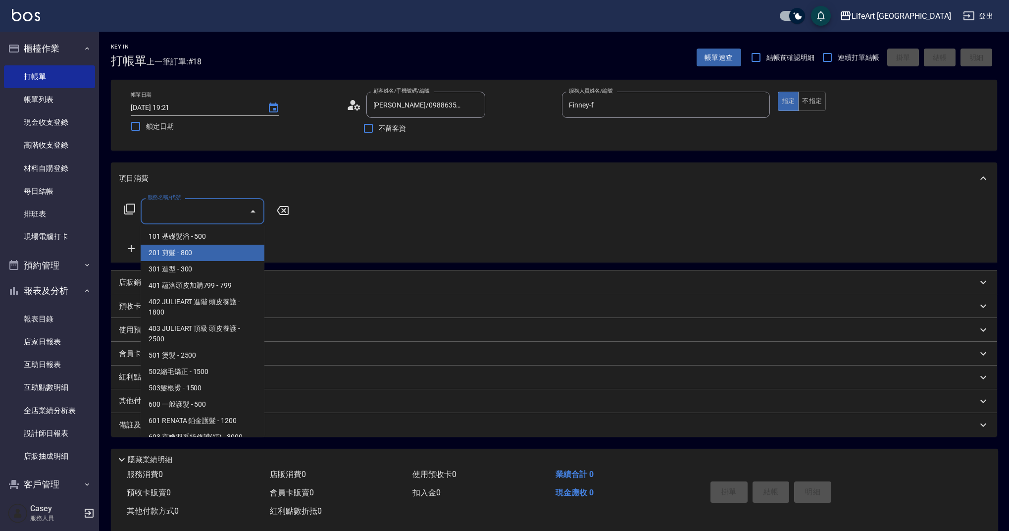
click at [217, 254] on span "201 剪髮 - 800" at bounding box center [203, 253] width 124 height 16
type input "201 剪髮(201)"
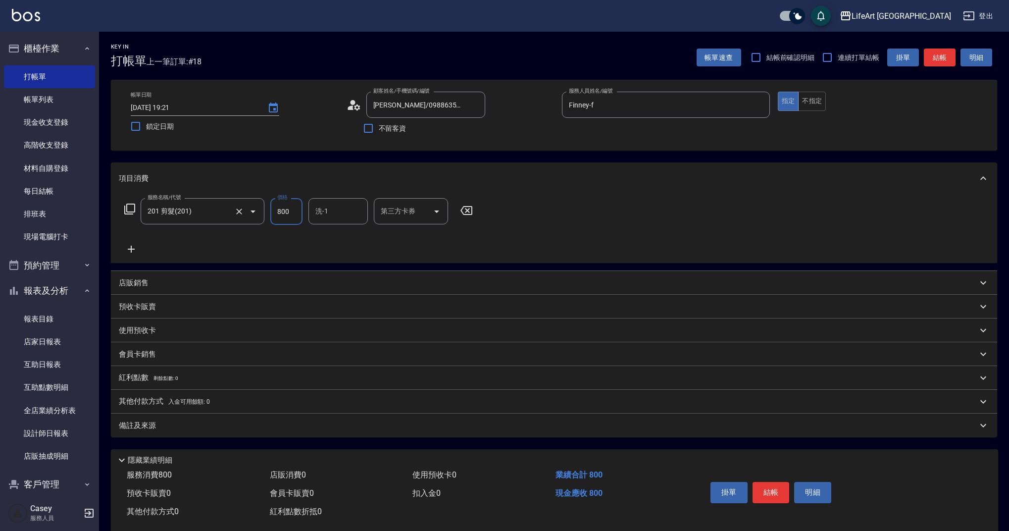
drag, startPoint x: 277, startPoint y: 214, endPoint x: 258, endPoint y: 214, distance: 19.3
click at [258, 214] on div "服務名稱/代號 201 剪髮(201) 服務名稱/代號 價格 800 價格 洗-1 洗-1 第三方卡券 第三方卡券" at bounding box center [299, 211] width 360 height 27
type input "1000"
drag, startPoint x: 817, startPoint y: 97, endPoint x: 805, endPoint y: 109, distance: 16.8
click at [817, 97] on button "不指定" at bounding box center [812, 101] width 28 height 19
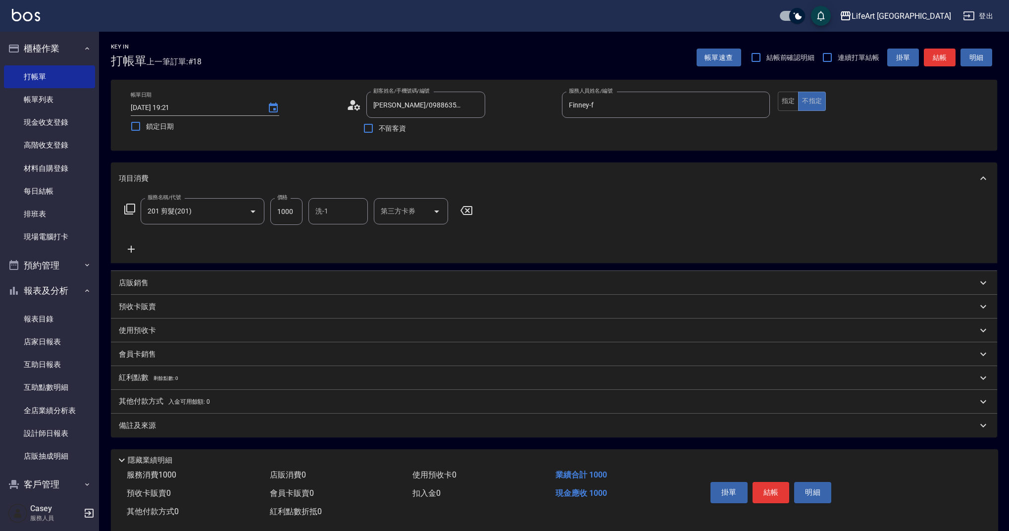
click at [213, 425] on div "備註及來源" at bounding box center [548, 425] width 858 height 10
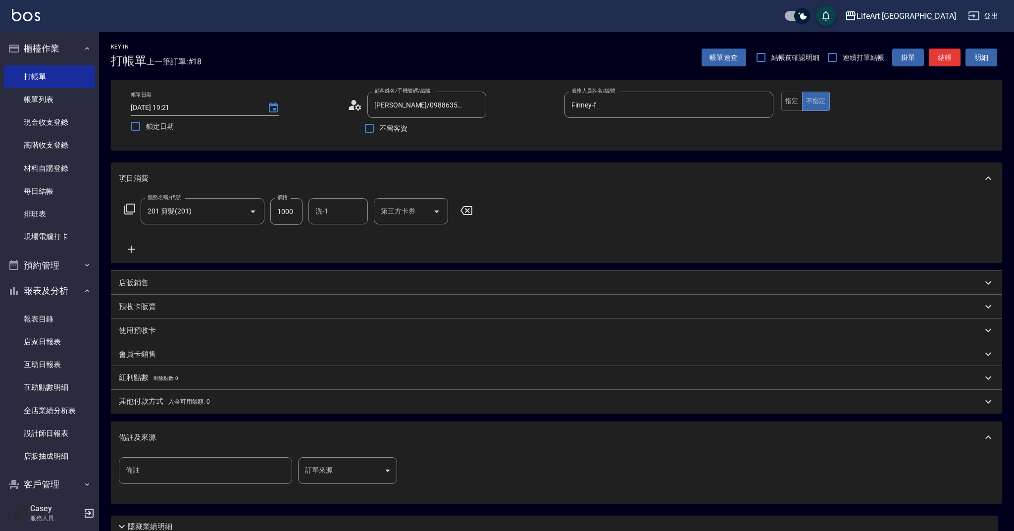
click at [352, 479] on body "LifeArt 蘆洲 登出 櫃檯作業 打帳單 帳單列表 現金收支登錄 高階收支登錄 材料自購登錄 每日結帳 排班表 現場電腦打卡 預約管理 預約管理 單日預約…" at bounding box center [507, 305] width 1014 height 611
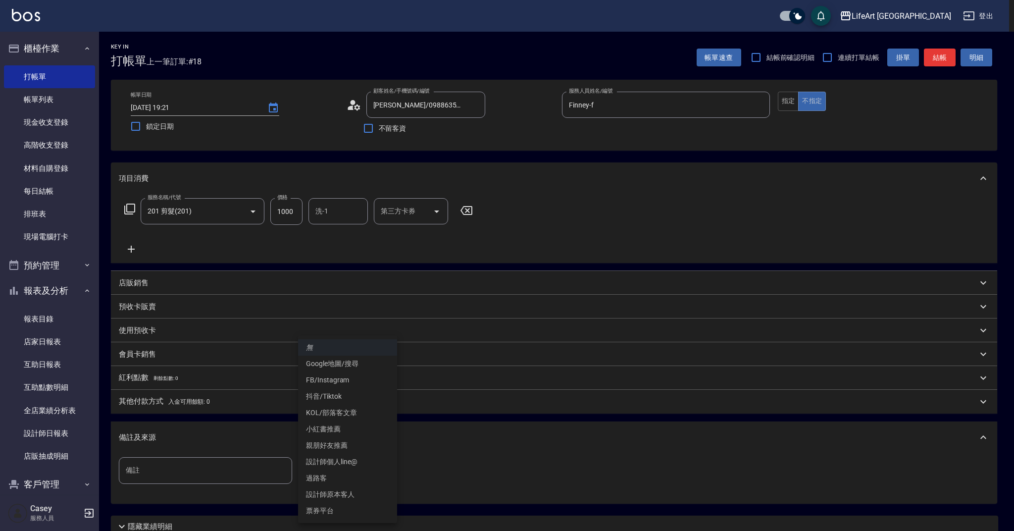
click at [340, 362] on li "Google地圖/搜尋" at bounding box center [347, 363] width 99 height 16
type input "Google地圖/搜尋"
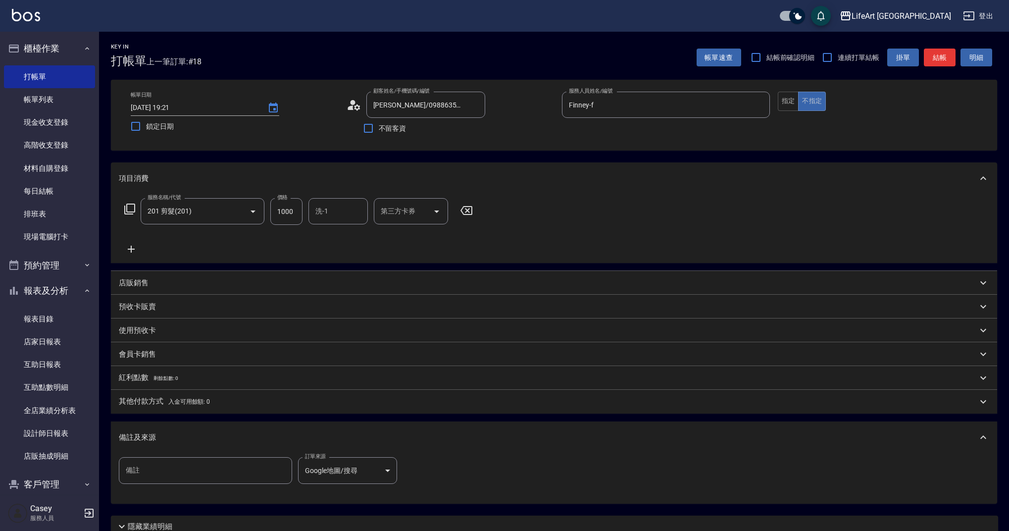
click at [418, 437] on div "備註及來源" at bounding box center [548, 437] width 858 height 10
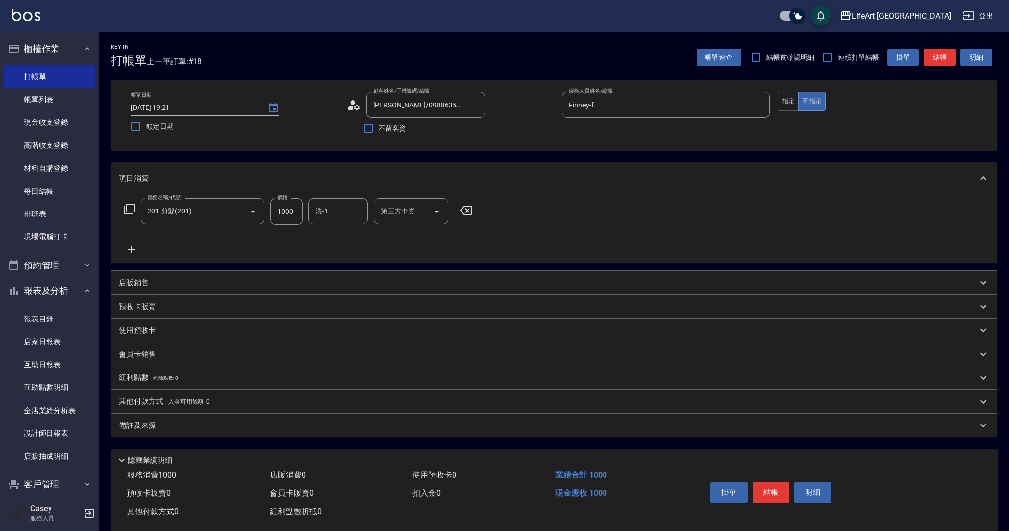
click at [356, 227] on div "服務名稱/代號 201 剪髮(201) 服務名稱/代號 價格 1000 價格 洗-1 洗-1 第三方卡券 第三方卡券" at bounding box center [299, 226] width 360 height 57
click at [345, 218] on input "洗-1" at bounding box center [338, 210] width 50 height 17
click at [354, 460] on div "Ally (無代號)" at bounding box center [337, 468] width 59 height 16
type input "Ally(無代號)"
click at [787, 497] on button "結帳" at bounding box center [770, 492] width 37 height 21
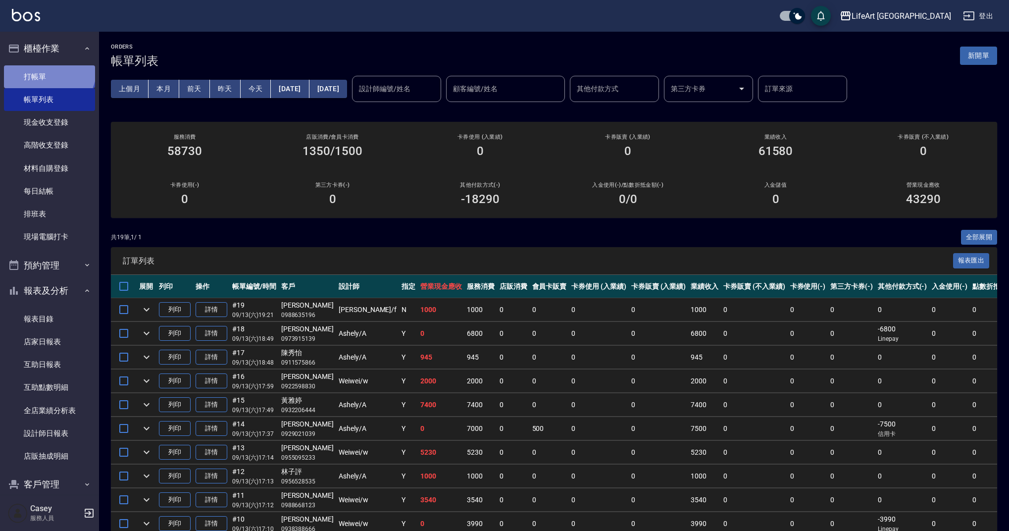
click at [48, 69] on link "打帳單" at bounding box center [49, 76] width 91 height 23
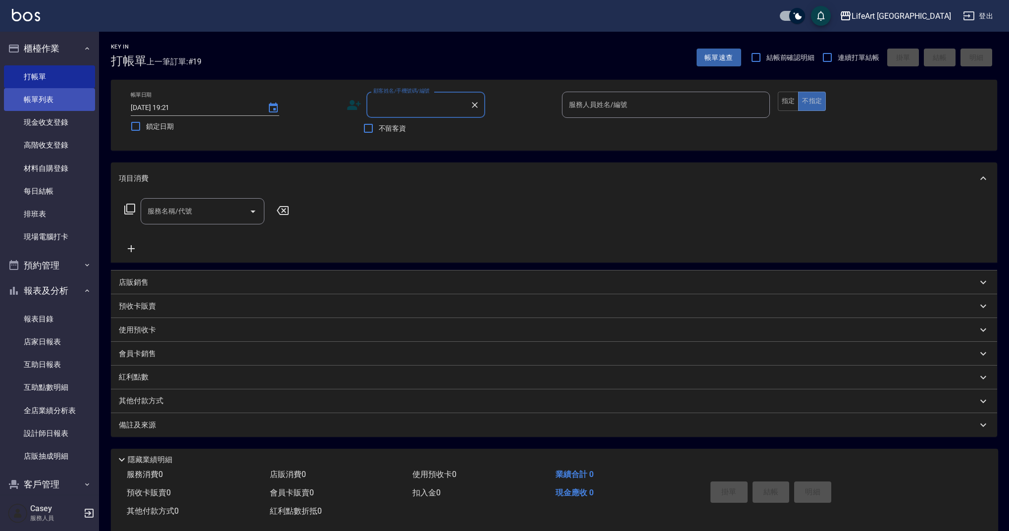
click at [44, 105] on link "帳單列表" at bounding box center [49, 99] width 91 height 23
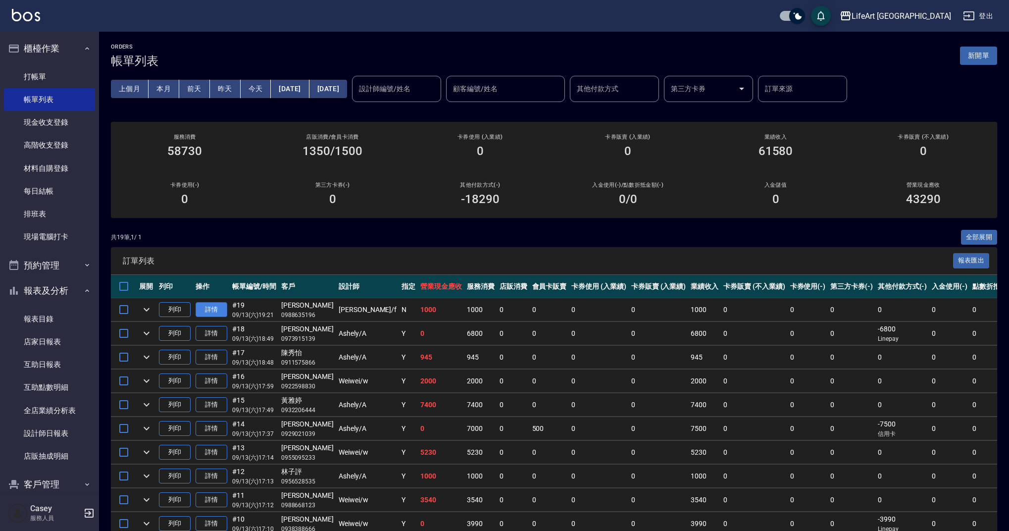
click at [201, 305] on link "詳情" at bounding box center [212, 309] width 32 height 15
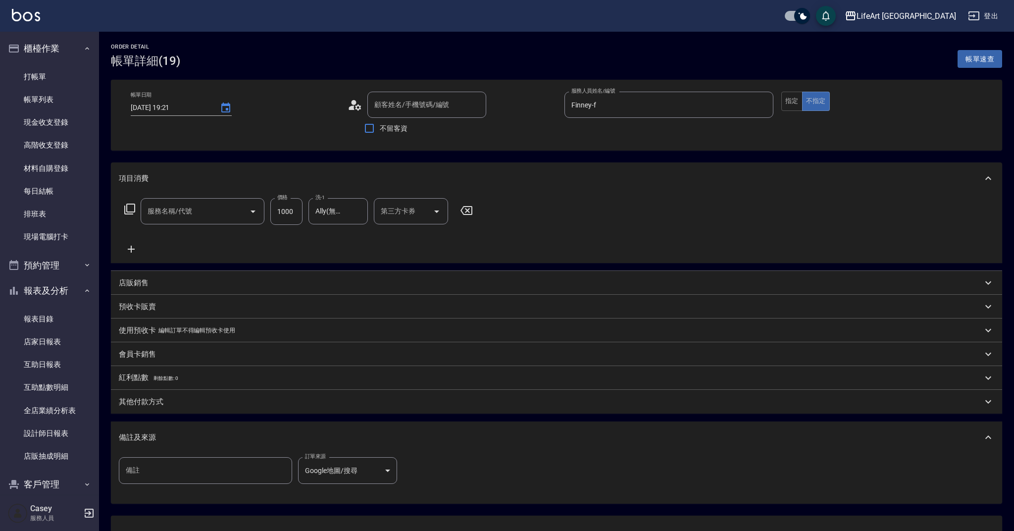
type input "Finney-f"
type input "[PERSON_NAME]/0988635196/null"
type input "201 剪髮(201)"
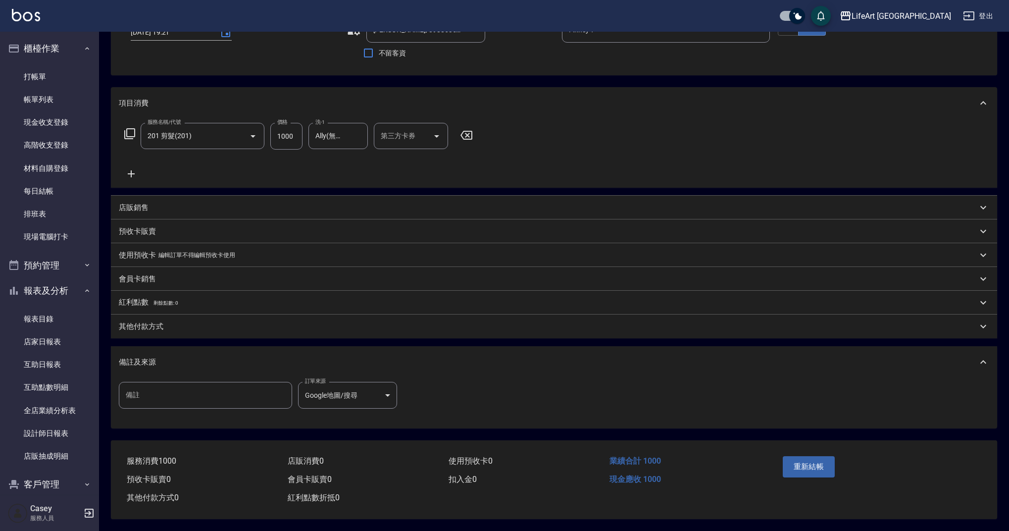
scroll to position [80, 0]
click at [250, 333] on div "其他付款方式" at bounding box center [554, 326] width 886 height 24
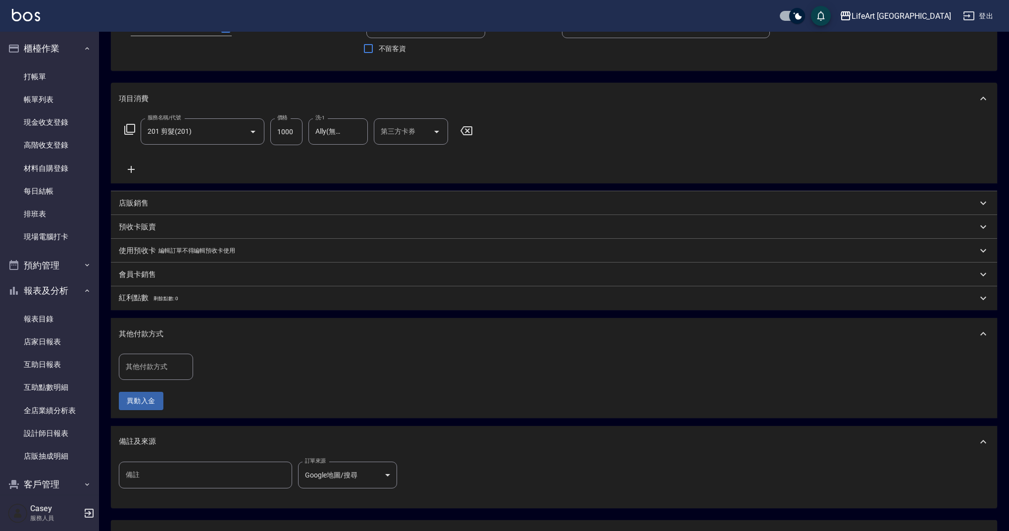
click at [151, 361] on div "其他付款方式 其他付款方式" at bounding box center [156, 366] width 74 height 26
click at [155, 383] on ul "轉帳 Linepay 資料轉移 信用卡" at bounding box center [156, 416] width 74 height 73
click at [156, 386] on span "轉帳" at bounding box center [156, 392] width 74 height 16
type input "轉帳"
drag, startPoint x: 225, startPoint y: 368, endPoint x: 182, endPoint y: 364, distance: 43.3
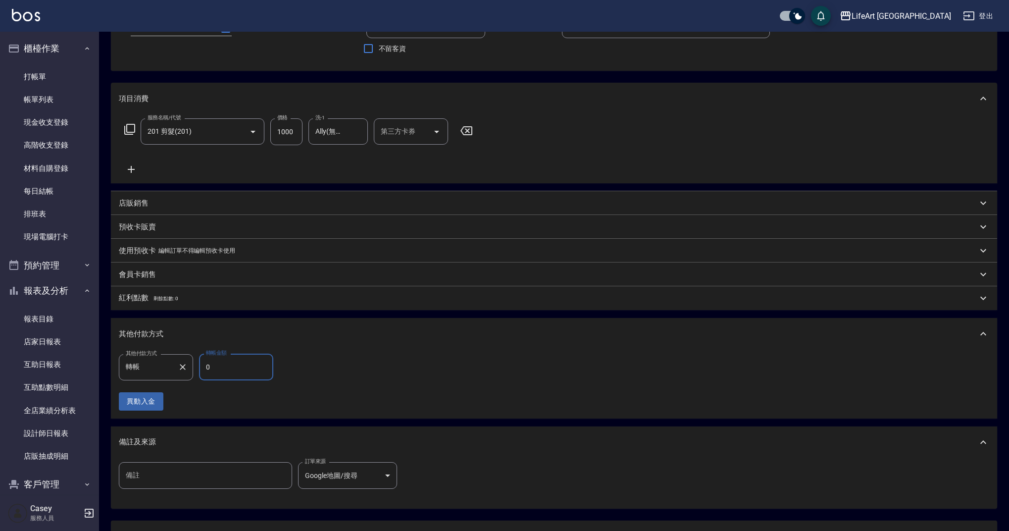
click at [182, 364] on div "其他付款方式 轉帳 其他付款方式 轉帳金額 0 轉帳金額" at bounding box center [199, 366] width 160 height 27
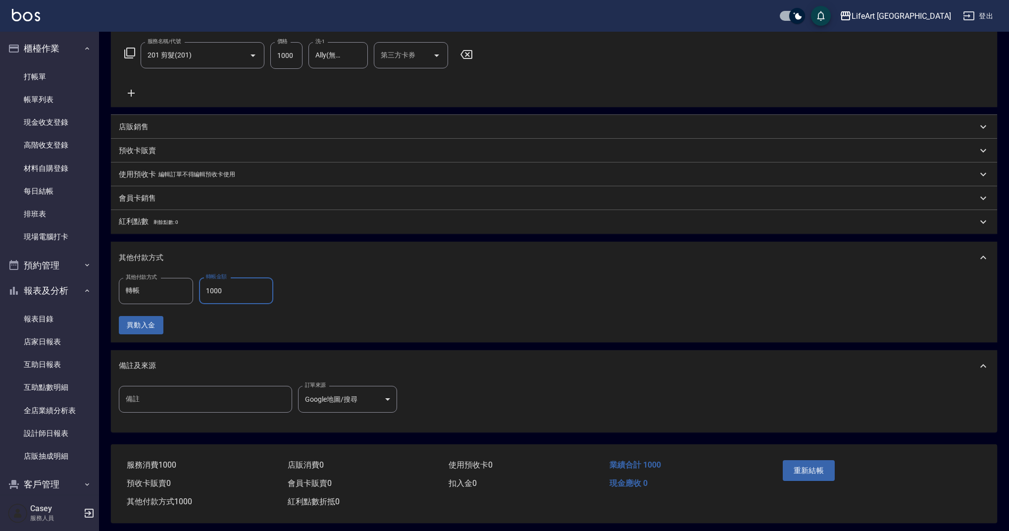
scroll to position [164, 0]
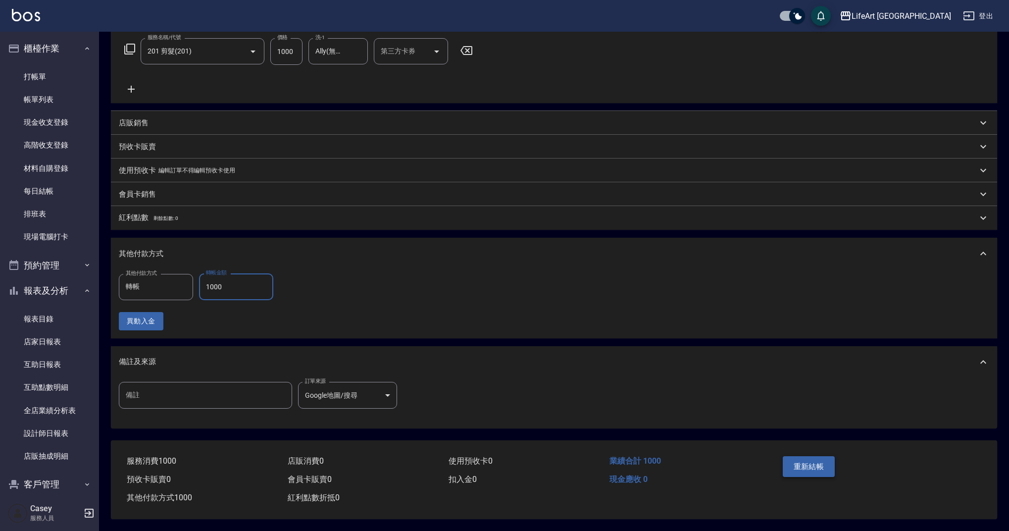
type input "1000"
click at [817, 463] on button "重新結帳" at bounding box center [809, 466] width 52 height 21
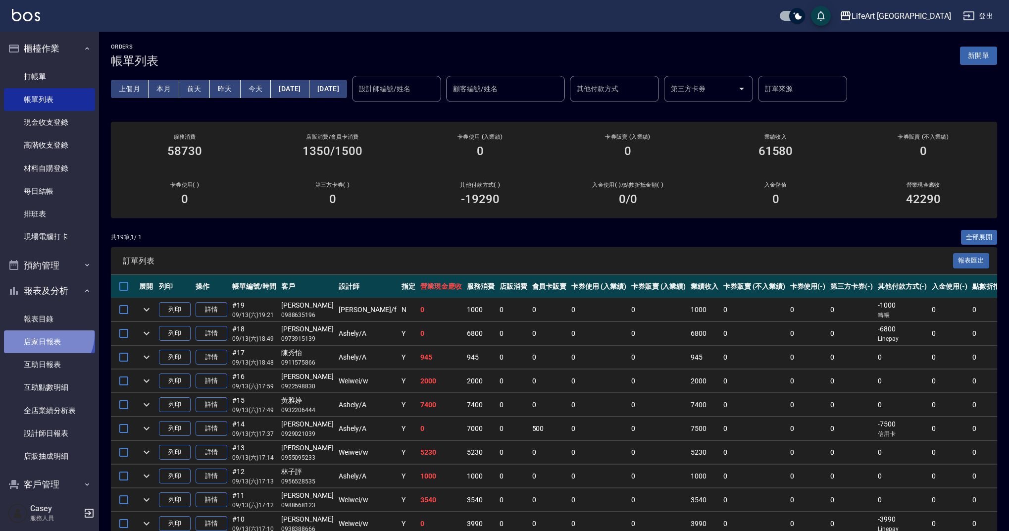
click at [47, 333] on link "店家日報表" at bounding box center [49, 341] width 91 height 23
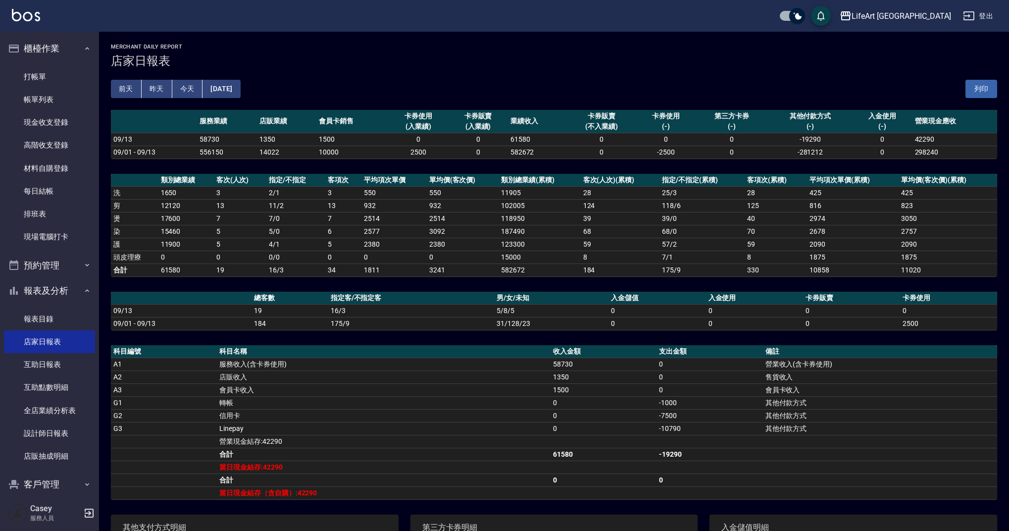
click at [355, 71] on div "[DATE] [DATE] [DATE] [DATE] 列印" at bounding box center [554, 89] width 886 height 42
click at [79, 99] on link "帳單列表" at bounding box center [49, 99] width 91 height 23
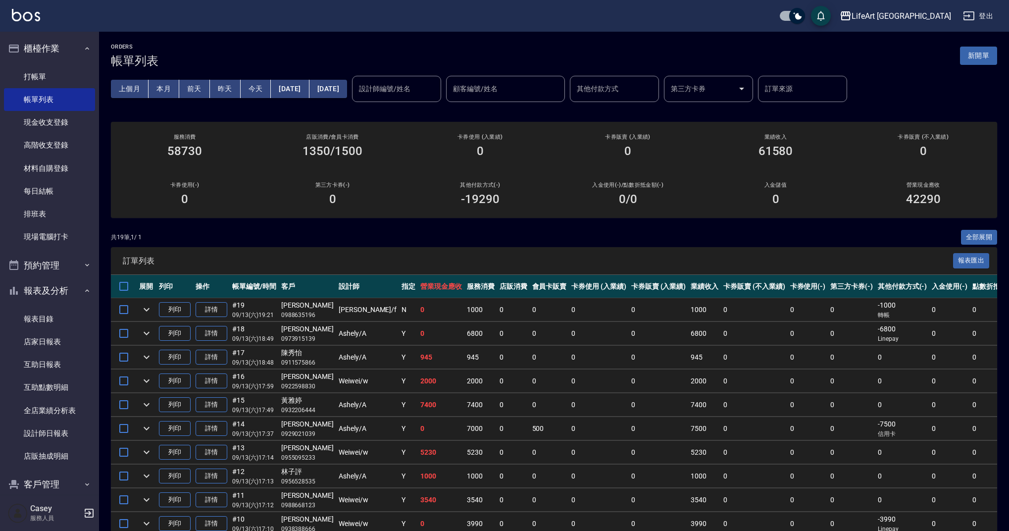
click at [406, 97] on input "設計師編號/姓名" at bounding box center [396, 88] width 80 height 17
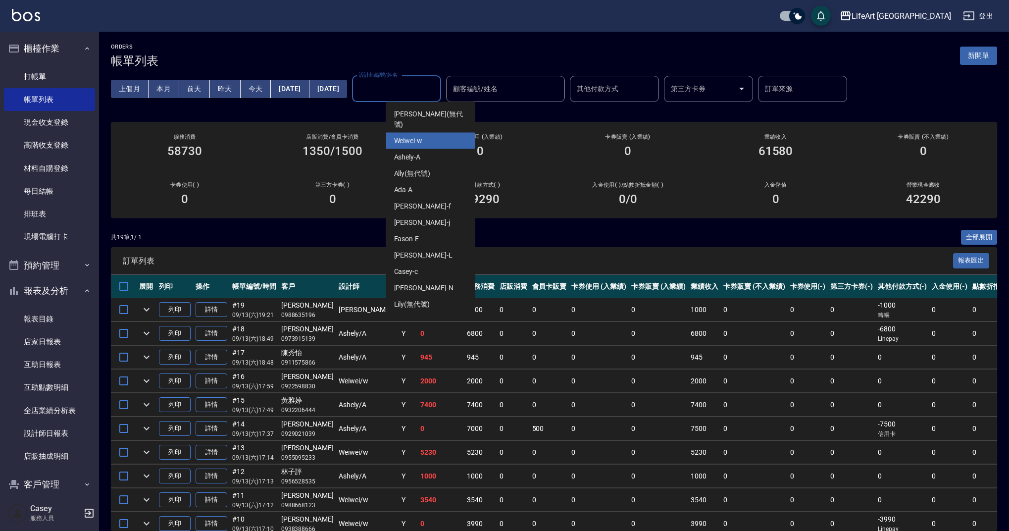
click at [422, 138] on div "Weiwei -w" at bounding box center [430, 141] width 89 height 16
type input "Weiwei-w"
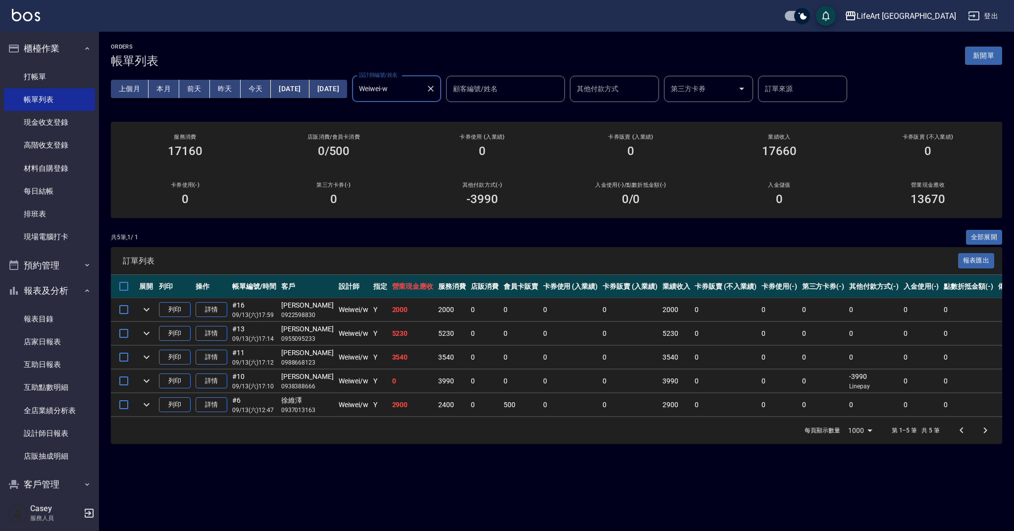
click at [537, 234] on div "共 5 筆, 1 / 1 全部展開" at bounding box center [556, 237] width 891 height 15
drag, startPoint x: 225, startPoint y: 153, endPoint x: 134, endPoint y: 158, distance: 91.2
click at [134, 158] on div "服務消費 17160" at bounding box center [185, 146] width 148 height 48
click at [436, 89] on icon "Clear" at bounding box center [431, 89] width 10 height 10
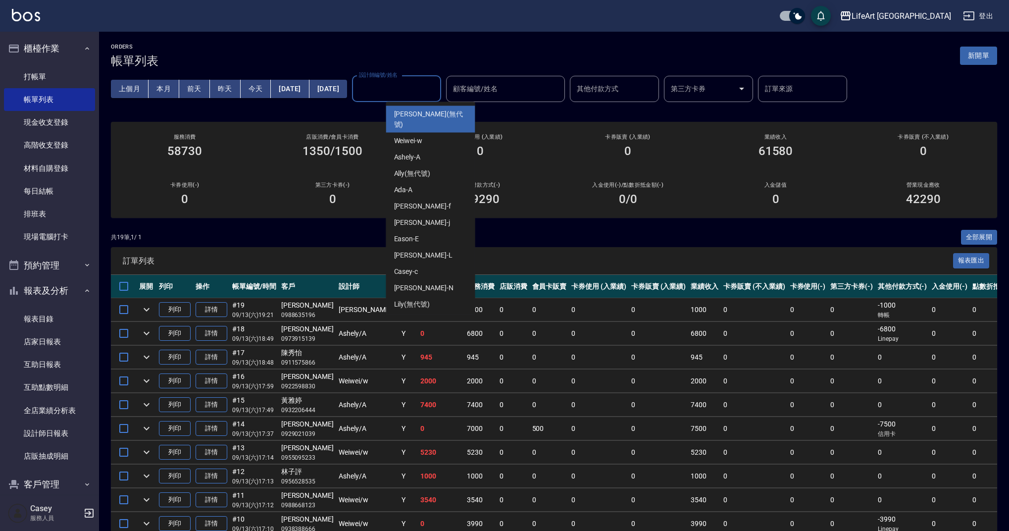
click at [437, 89] on input "設計師編號/姓名" at bounding box center [396, 88] width 80 height 17
click at [422, 149] on div "Ashely -A" at bounding box center [430, 157] width 89 height 16
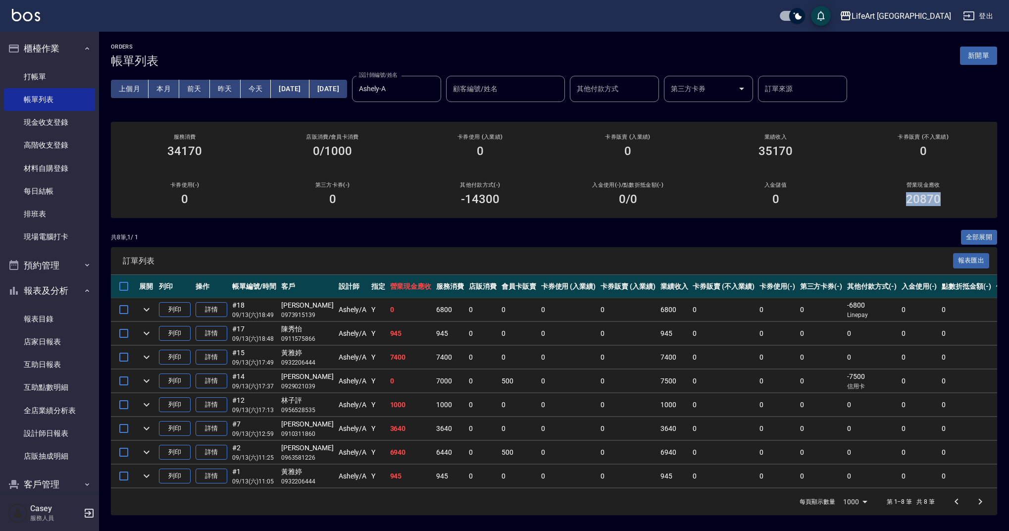
drag, startPoint x: 962, startPoint y: 201, endPoint x: 893, endPoint y: 205, distance: 68.4
click at [893, 205] on div "20870" at bounding box center [923, 199] width 124 height 14
click at [970, 192] on div "20870" at bounding box center [923, 199] width 124 height 14
drag, startPoint x: 970, startPoint y: 192, endPoint x: 881, endPoint y: 195, distance: 89.6
click at [881, 195] on div "20870" at bounding box center [923, 199] width 124 height 14
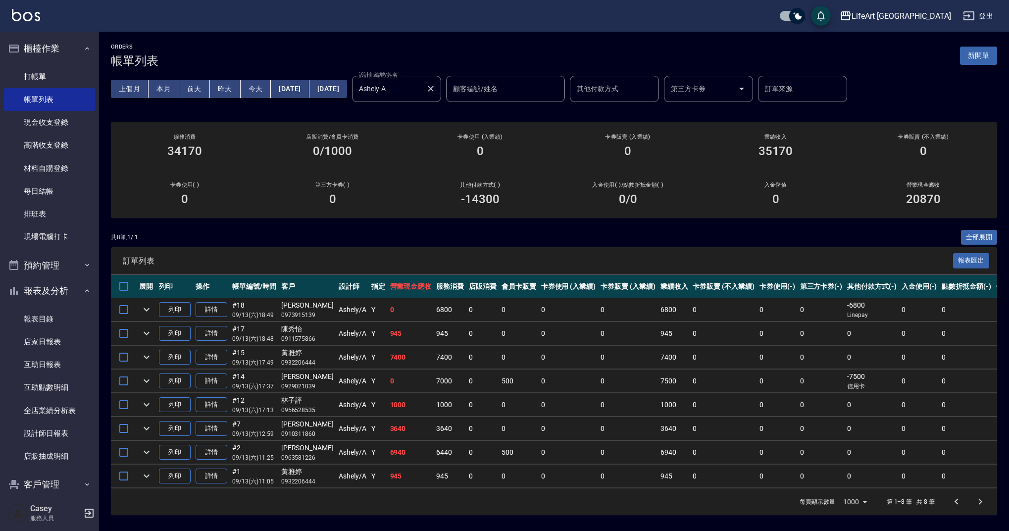
click at [422, 91] on input "Ashely-A" at bounding box center [388, 88] width 65 height 17
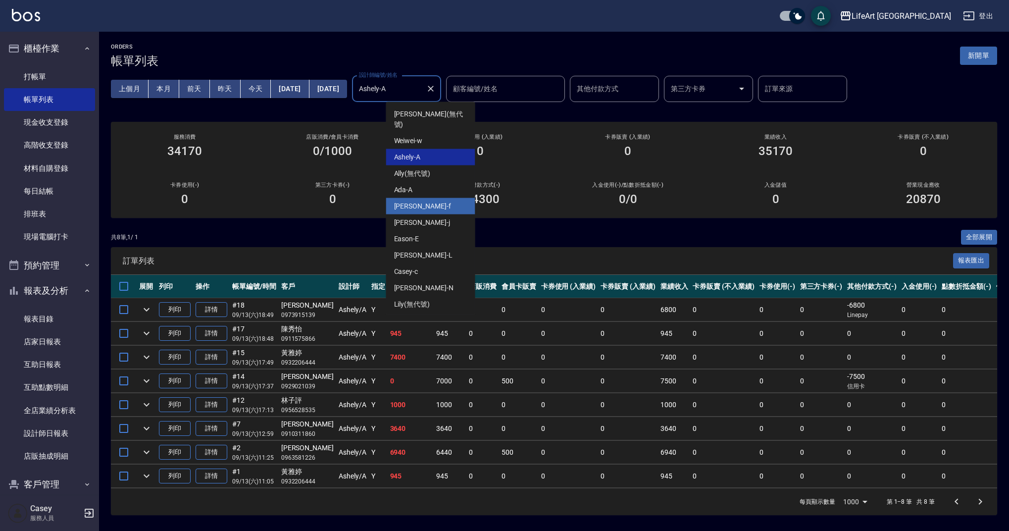
click at [427, 199] on div "Finney -f" at bounding box center [430, 206] width 89 height 16
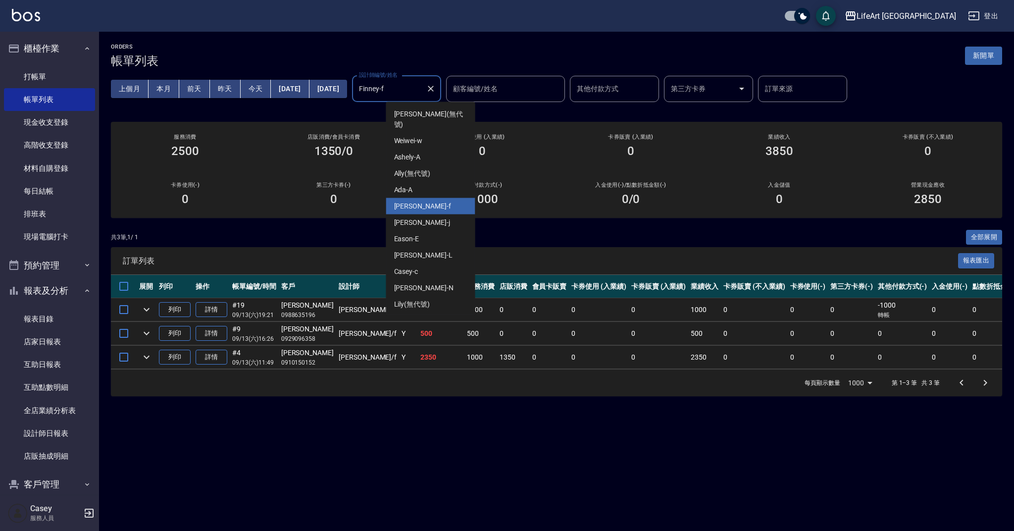
click at [422, 96] on input "Finney-f" at bounding box center [388, 88] width 65 height 17
click at [432, 215] on div "[PERSON_NAME]" at bounding box center [430, 222] width 89 height 16
type input "[PERSON_NAME]"
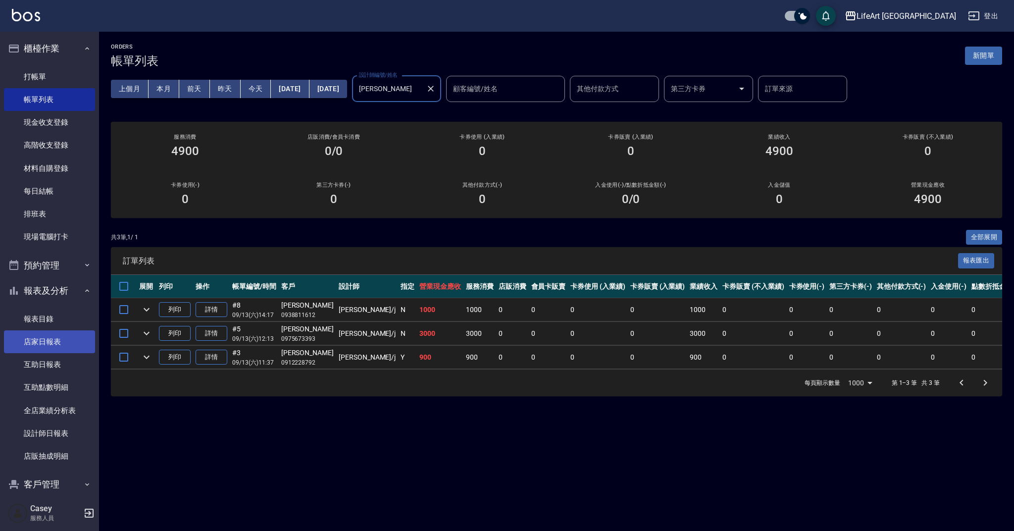
click at [49, 332] on link "店家日報表" at bounding box center [49, 341] width 91 height 23
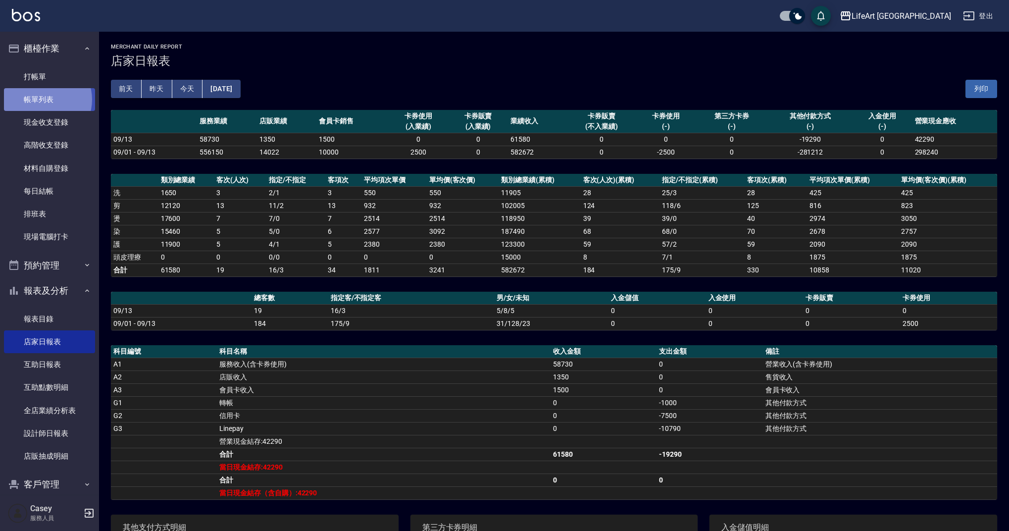
click at [44, 99] on link "帳單列表" at bounding box center [49, 99] width 91 height 23
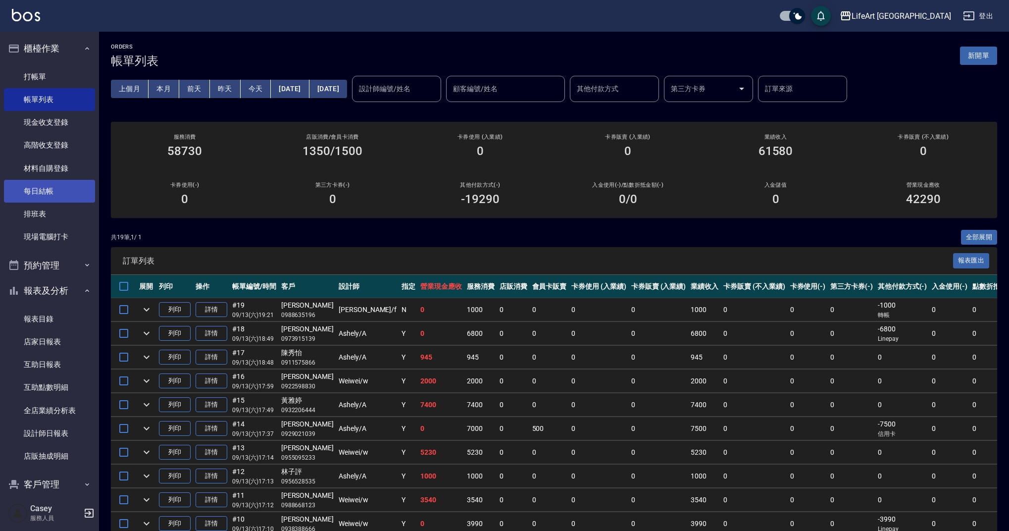
click at [56, 186] on link "每日結帳" at bounding box center [49, 191] width 91 height 23
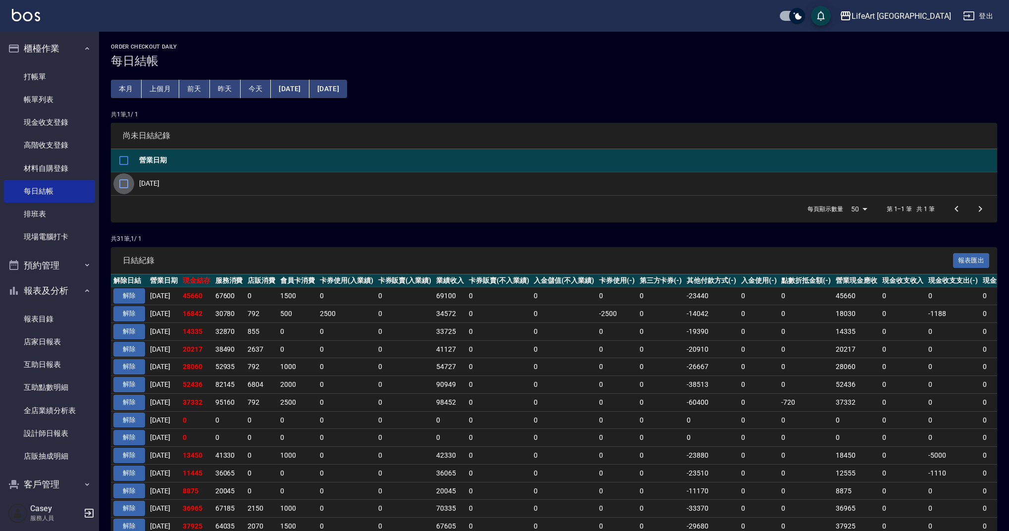
click at [125, 182] on input "checkbox" at bounding box center [123, 183] width 21 height 21
checkbox input "true"
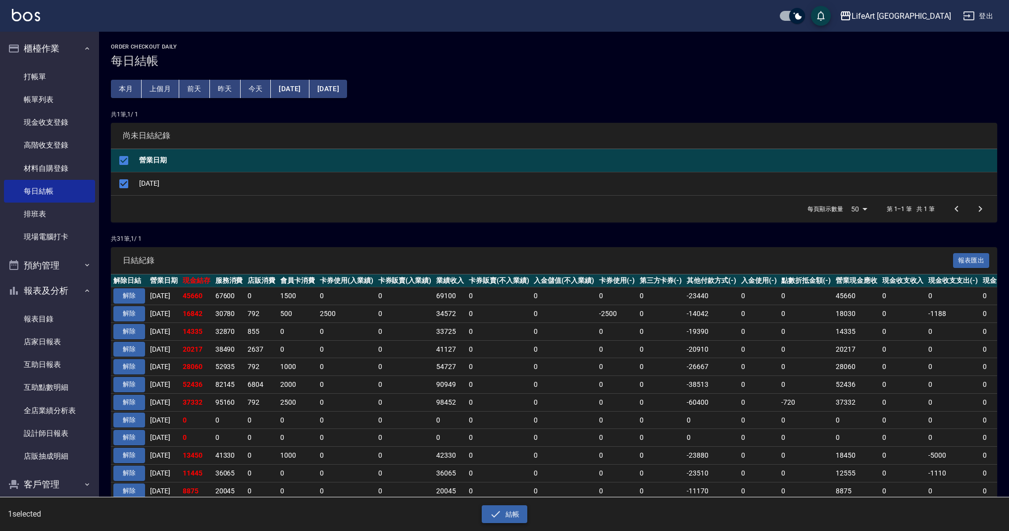
click at [500, 513] on icon "button" at bounding box center [496, 514] width 12 height 12
click at [478, 39] on button "確定" at bounding box center [469, 39] width 32 height 15
checkbox input "false"
